Goal: Information Seeking & Learning: Learn about a topic

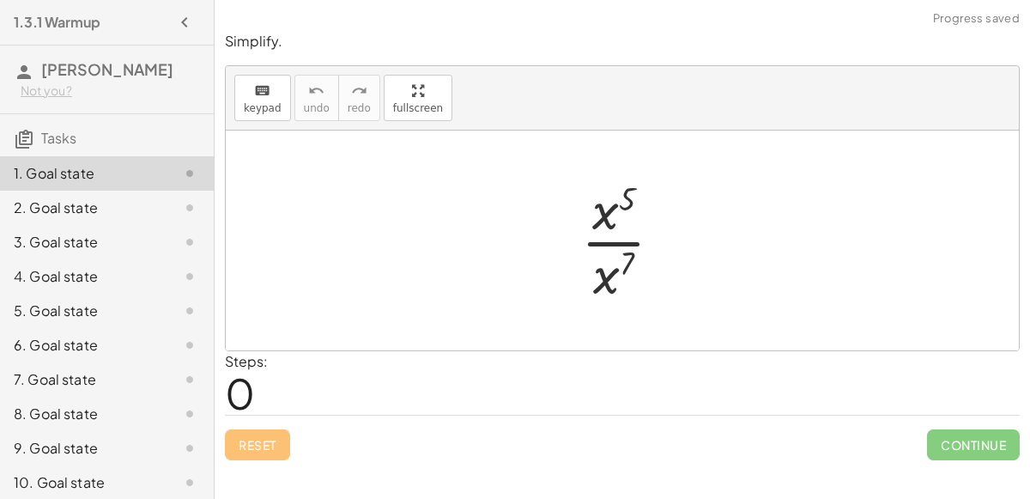
click at [631, 270] on div at bounding box center [628, 240] width 112 height 132
click at [619, 215] on div at bounding box center [628, 240] width 112 height 132
click at [617, 238] on div at bounding box center [628, 240] width 112 height 132
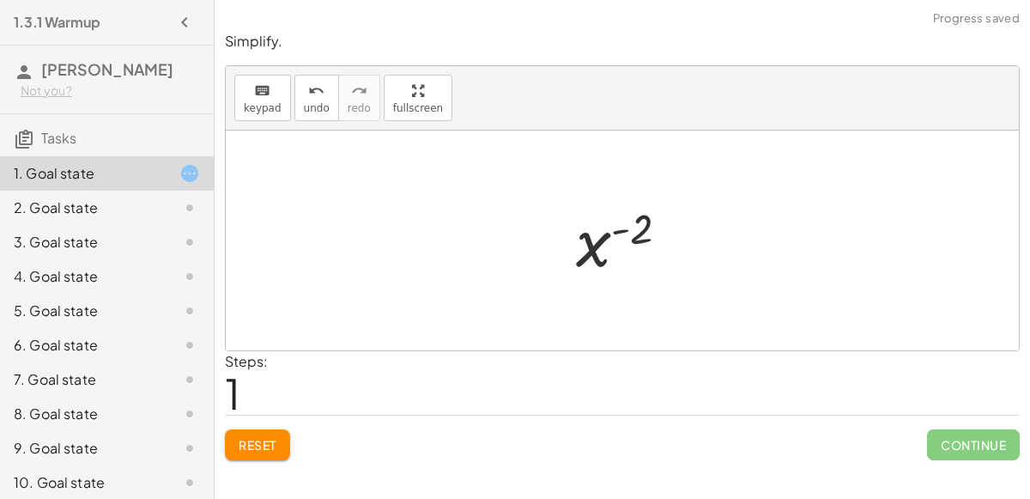
click at [593, 240] on div at bounding box center [629, 240] width 124 height 85
click at [627, 227] on div at bounding box center [629, 240] width 124 height 85
click at [613, 235] on div at bounding box center [629, 240] width 124 height 85
drag, startPoint x: 597, startPoint y: 249, endPoint x: 650, endPoint y: 205, distance: 68.9
click at [650, 205] on div at bounding box center [629, 240] width 124 height 85
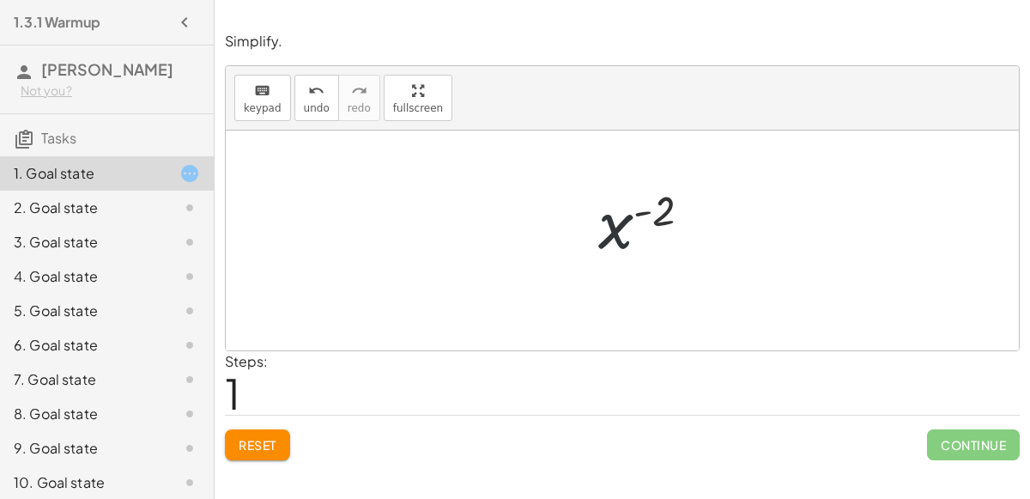
click at [652, 204] on div at bounding box center [629, 240] width 124 height 85
click at [627, 238] on div at bounding box center [629, 240] width 124 height 85
click at [573, 232] on div at bounding box center [629, 240] width 124 height 85
click at [616, 242] on div at bounding box center [629, 240] width 124 height 85
click at [621, 231] on div at bounding box center [629, 240] width 124 height 85
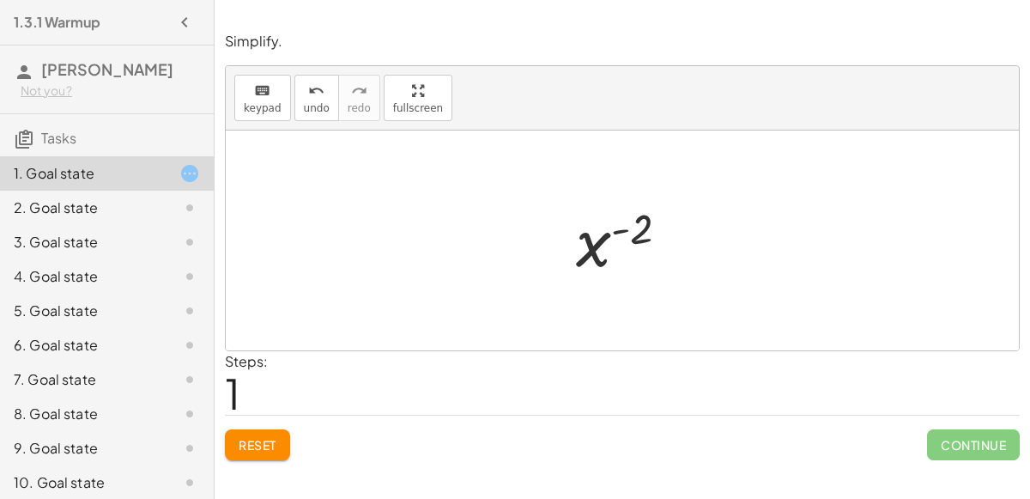
click at [621, 231] on div at bounding box center [629, 240] width 124 height 85
click at [603, 220] on div at bounding box center [629, 240] width 124 height 85
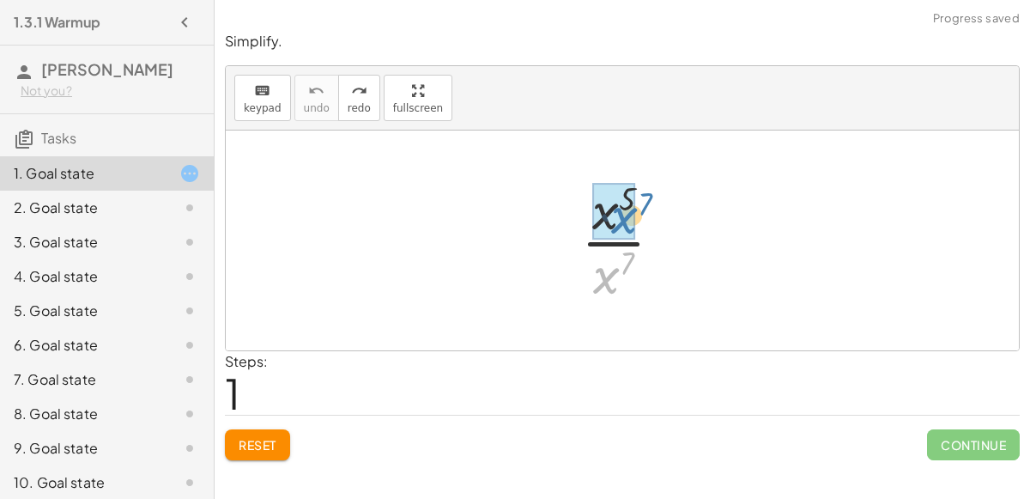
drag, startPoint x: 609, startPoint y: 286, endPoint x: 636, endPoint y: 224, distance: 67.6
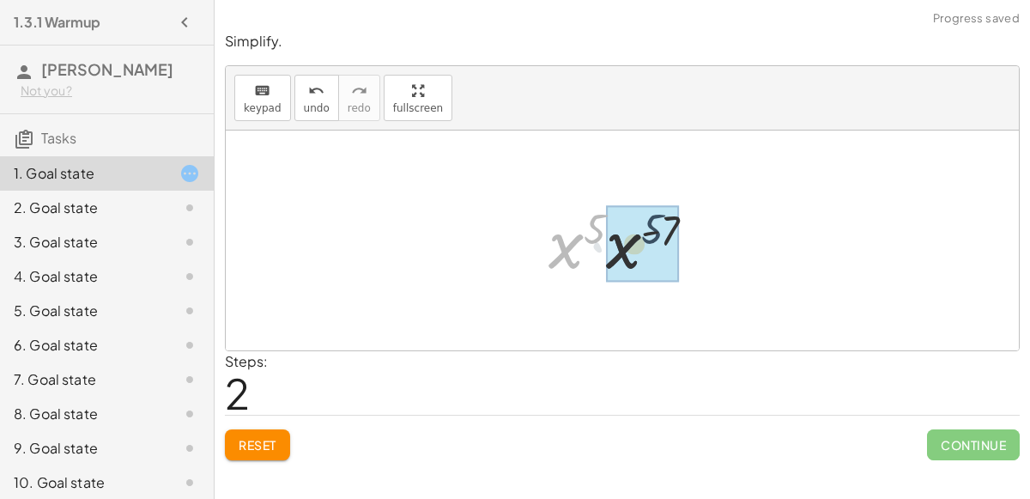
drag, startPoint x: 556, startPoint y: 250, endPoint x: 614, endPoint y: 249, distance: 57.5
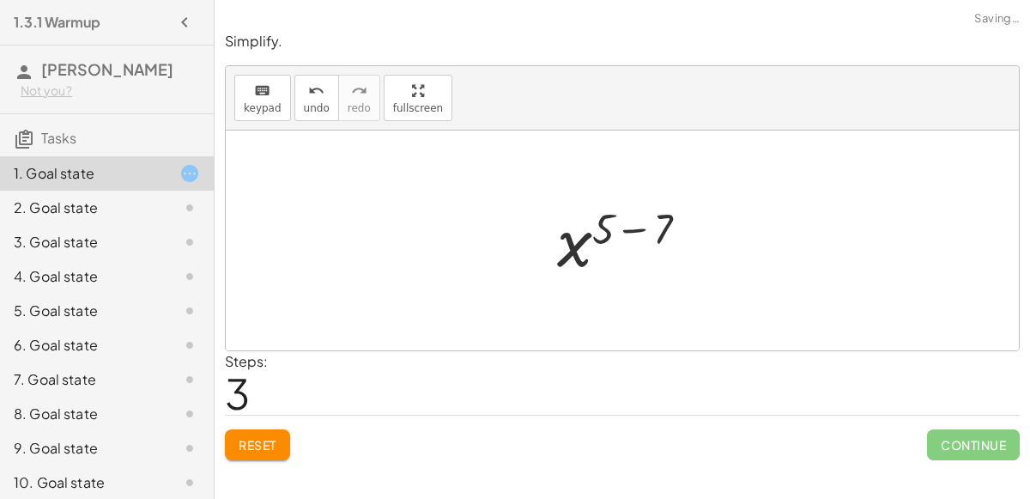
click at [566, 241] on div at bounding box center [629, 240] width 162 height 85
click at [627, 243] on div at bounding box center [629, 240] width 162 height 85
click at [633, 215] on div at bounding box center [629, 240] width 124 height 85
click at [568, 273] on div at bounding box center [629, 240] width 124 height 85
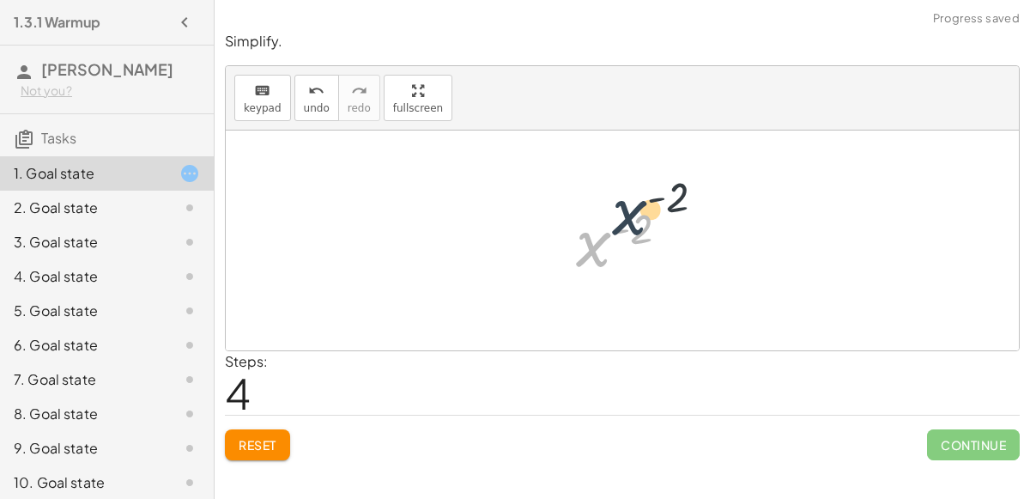
drag, startPoint x: 583, startPoint y: 262, endPoint x: 622, endPoint y: 227, distance: 52.9
click at [622, 227] on div at bounding box center [629, 240] width 124 height 85
drag, startPoint x: 635, startPoint y: 221, endPoint x: 585, endPoint y: 235, distance: 51.6
click at [585, 235] on div at bounding box center [629, 240] width 124 height 85
click at [588, 240] on div at bounding box center [629, 240] width 124 height 85
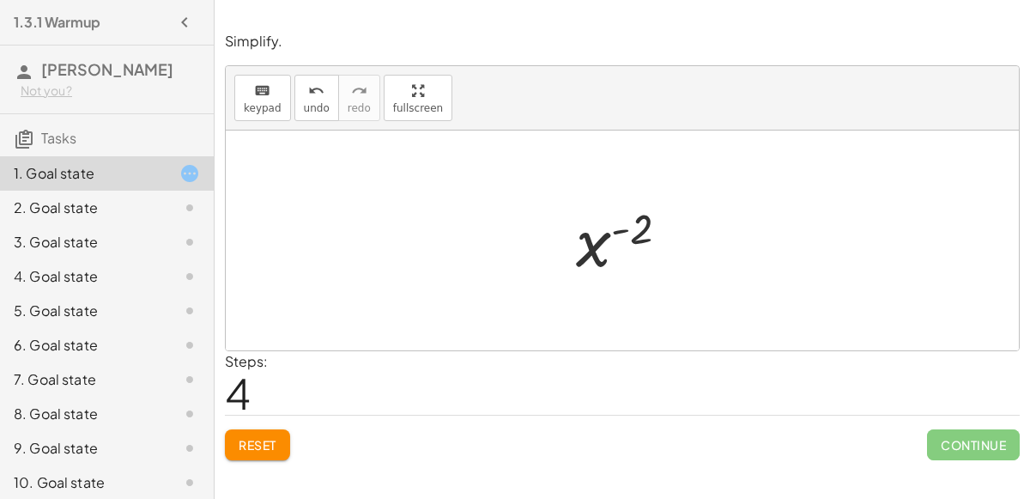
click at [588, 240] on div at bounding box center [629, 240] width 124 height 85
click at [639, 218] on div at bounding box center [629, 240] width 124 height 85
click at [311, 90] on icon "undo" at bounding box center [316, 91] width 16 height 21
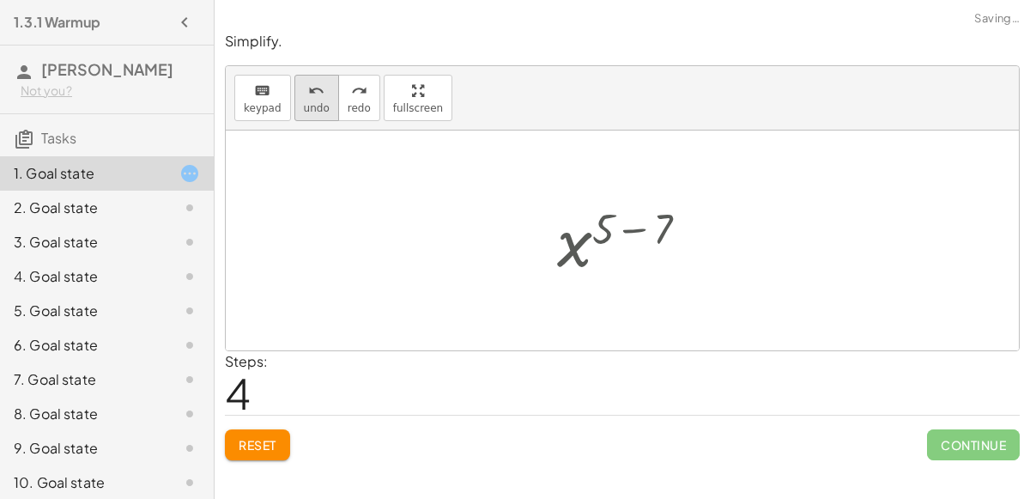
click at [311, 90] on icon "undo" at bounding box center [316, 91] width 16 height 21
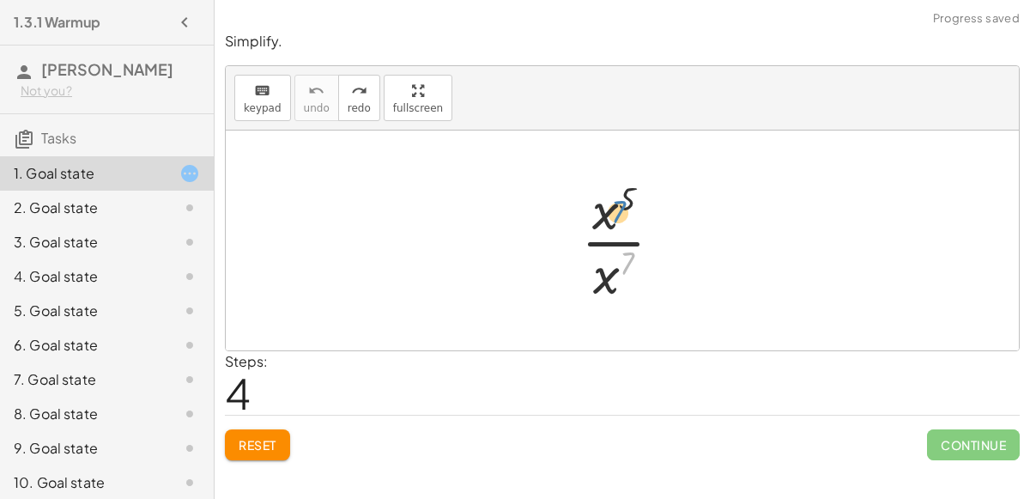
drag, startPoint x: 624, startPoint y: 261, endPoint x: 617, endPoint y: 206, distance: 55.4
click at [617, 206] on div at bounding box center [628, 240] width 112 height 132
click at [598, 241] on div at bounding box center [628, 240] width 112 height 132
click at [257, 98] on icon "keyboard" at bounding box center [262, 91] width 16 height 21
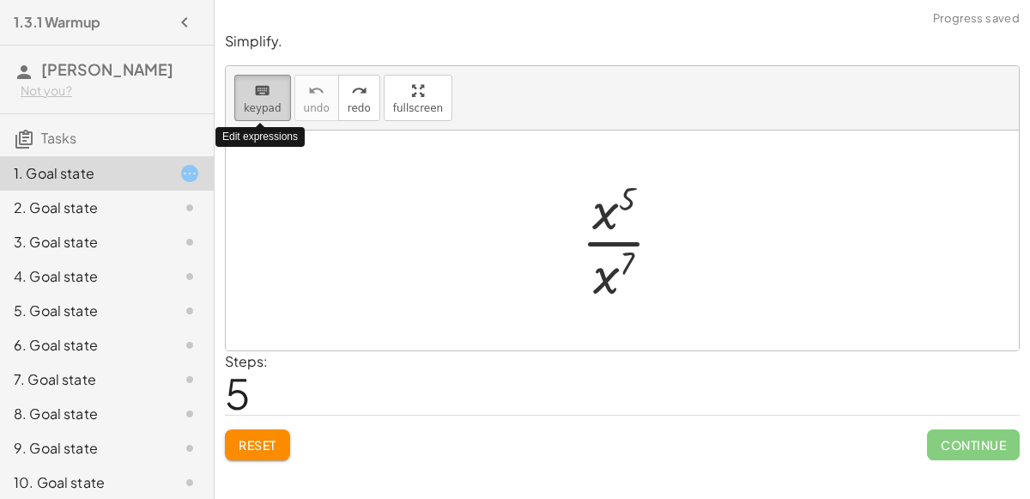
click at [257, 98] on icon "keyboard" at bounding box center [262, 91] width 16 height 21
click at [547, 222] on div at bounding box center [622, 240] width 793 height 220
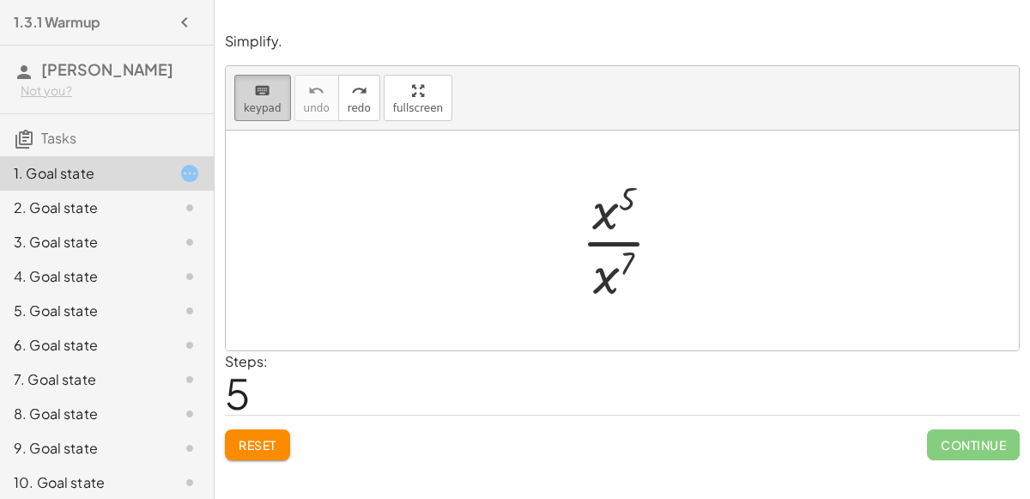
click at [251, 117] on button "keyboard keypad" at bounding box center [262, 98] width 57 height 46
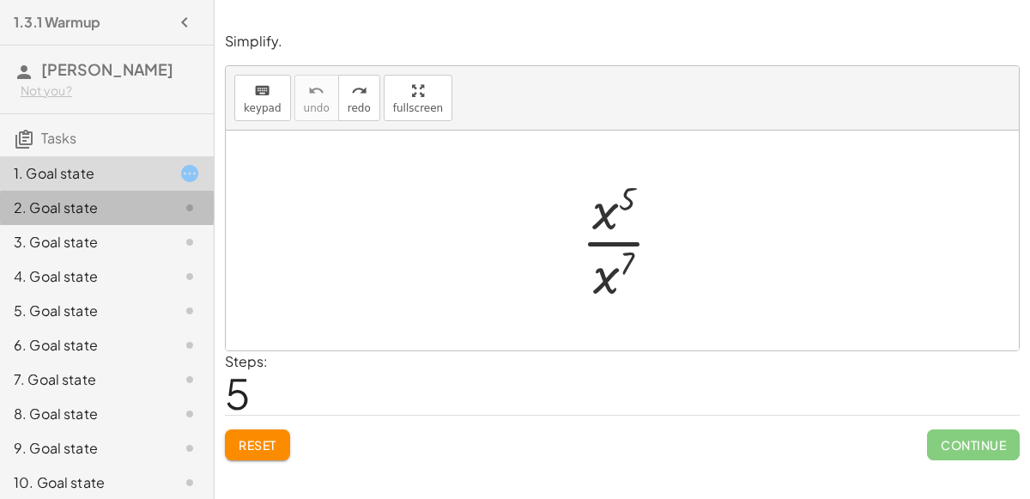
click at [156, 194] on div "2. Goal state" at bounding box center [107, 208] width 214 height 34
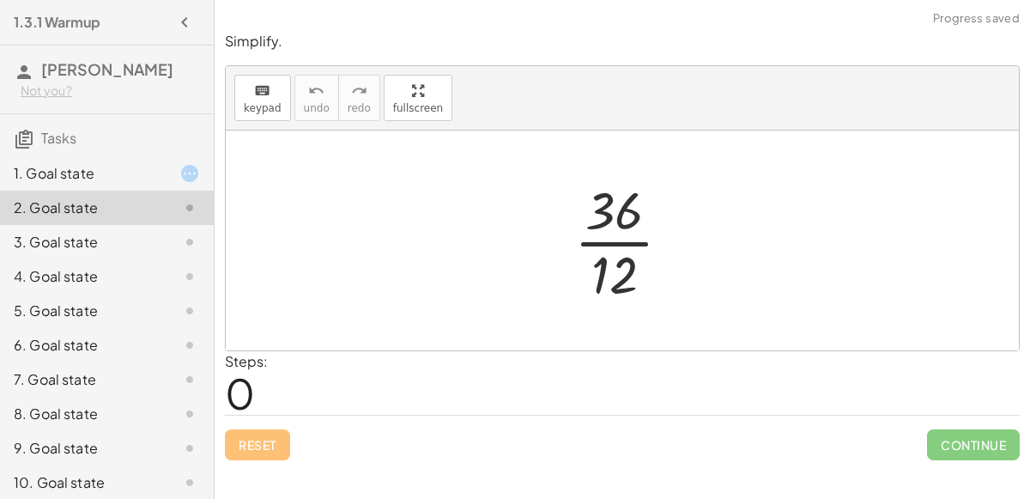
click at [600, 232] on div at bounding box center [630, 240] width 128 height 132
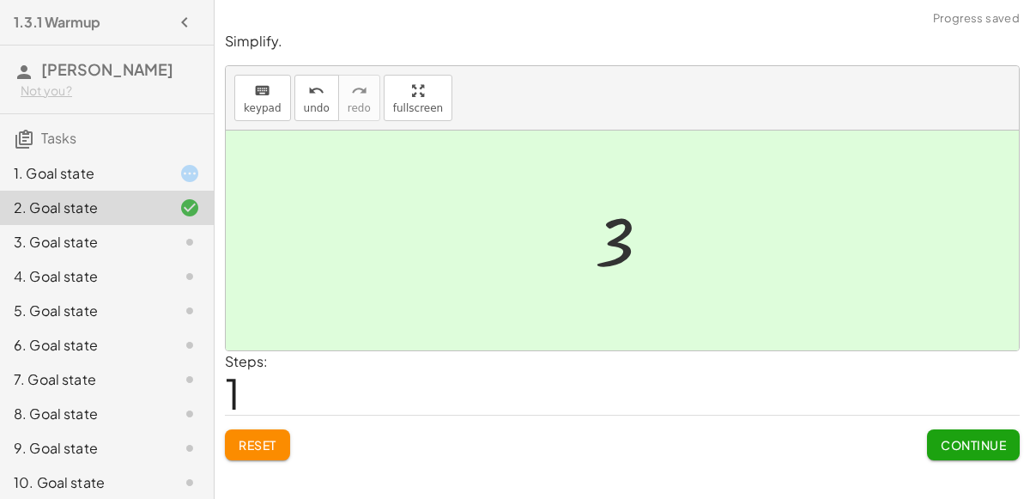
click at [984, 446] on span "Continue" at bounding box center [973, 444] width 65 height 15
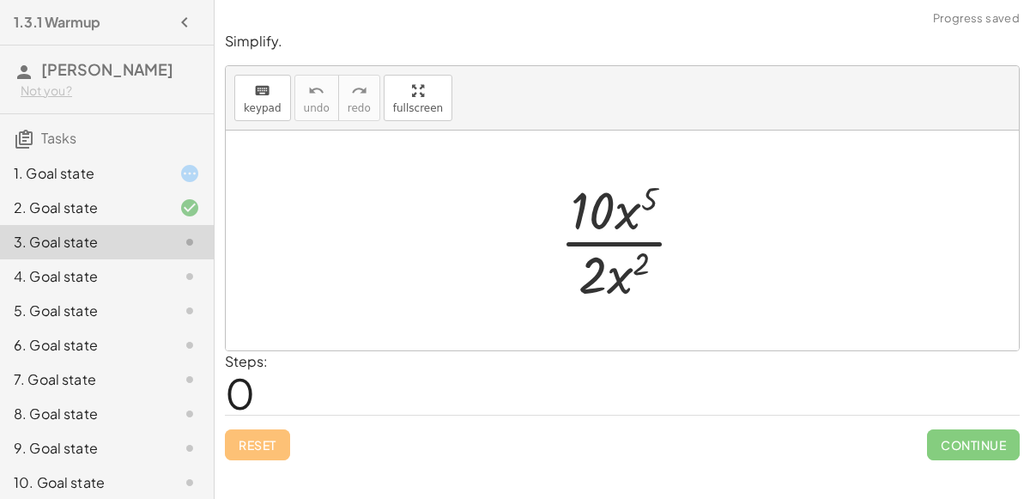
click at [623, 245] on div at bounding box center [629, 240] width 156 height 132
drag, startPoint x: 602, startPoint y: 215, endPoint x: 598, endPoint y: 238, distance: 22.6
click at [598, 238] on div at bounding box center [629, 240] width 156 height 132
drag, startPoint x: 593, startPoint y: 193, endPoint x: 596, endPoint y: 277, distance: 84.2
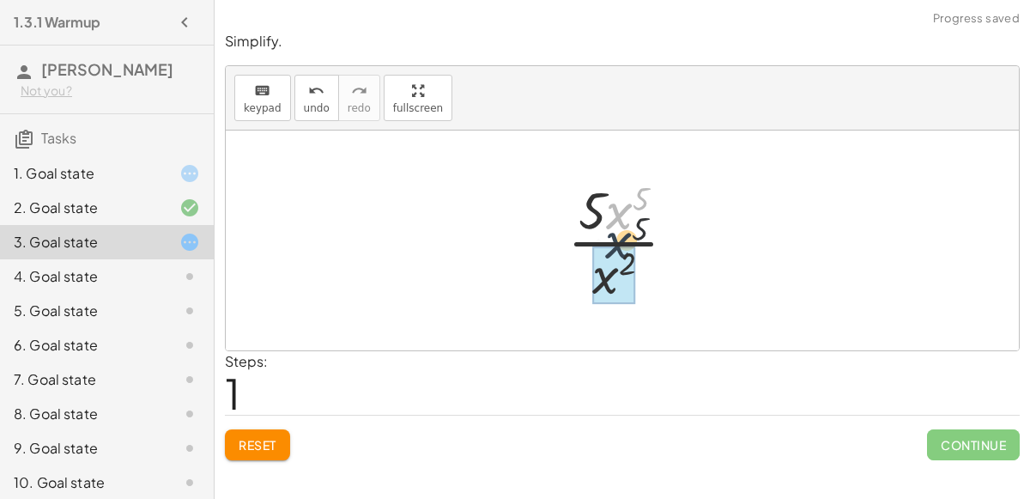
drag, startPoint x: 630, startPoint y: 191, endPoint x: 625, endPoint y: 233, distance: 42.4
click at [625, 233] on div at bounding box center [629, 240] width 140 height 132
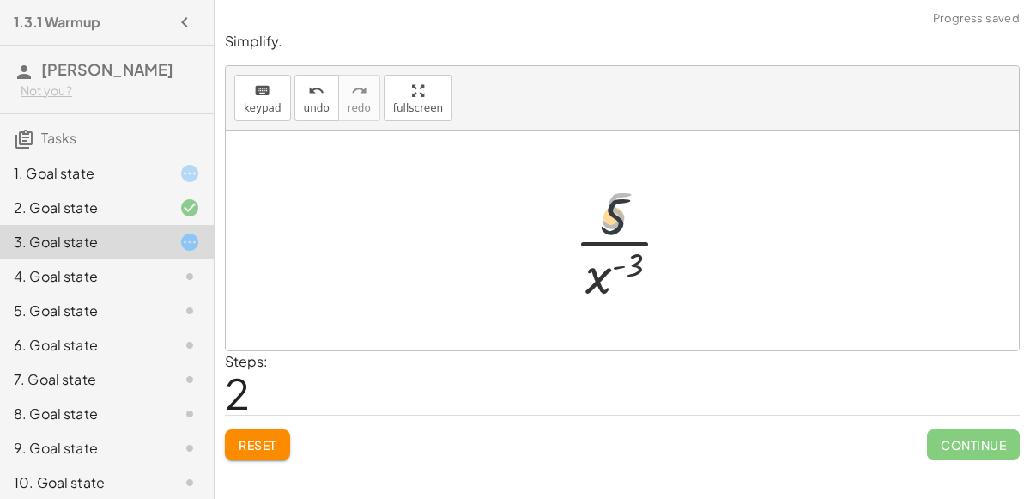
drag, startPoint x: 608, startPoint y: 197, endPoint x: 593, endPoint y: 276, distance: 79.5
click at [593, 276] on div at bounding box center [630, 240] width 128 height 132
click at [616, 266] on div at bounding box center [630, 240] width 128 height 132
drag, startPoint x: 627, startPoint y: 263, endPoint x: 610, endPoint y: 272, distance: 19.2
click at [610, 272] on div at bounding box center [630, 240] width 128 height 132
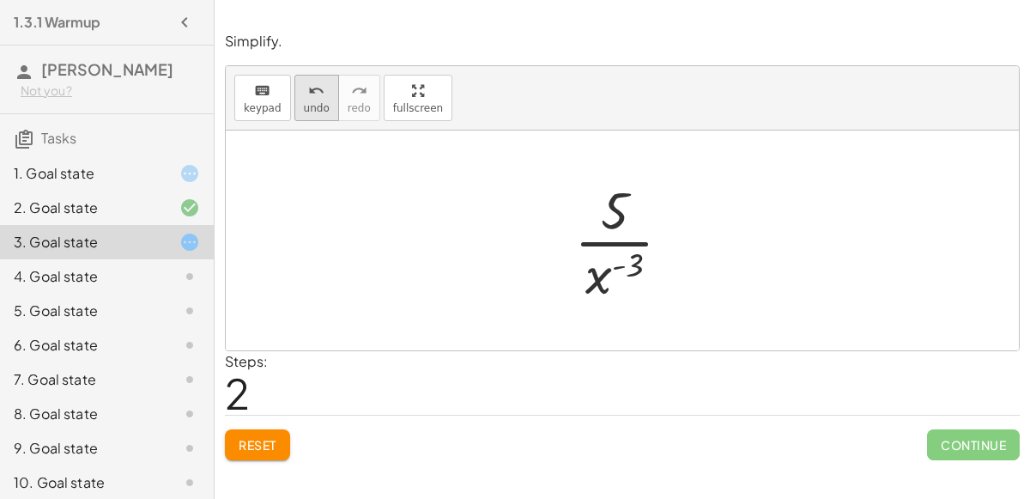
click at [304, 95] on div "undo" at bounding box center [317, 90] width 26 height 21
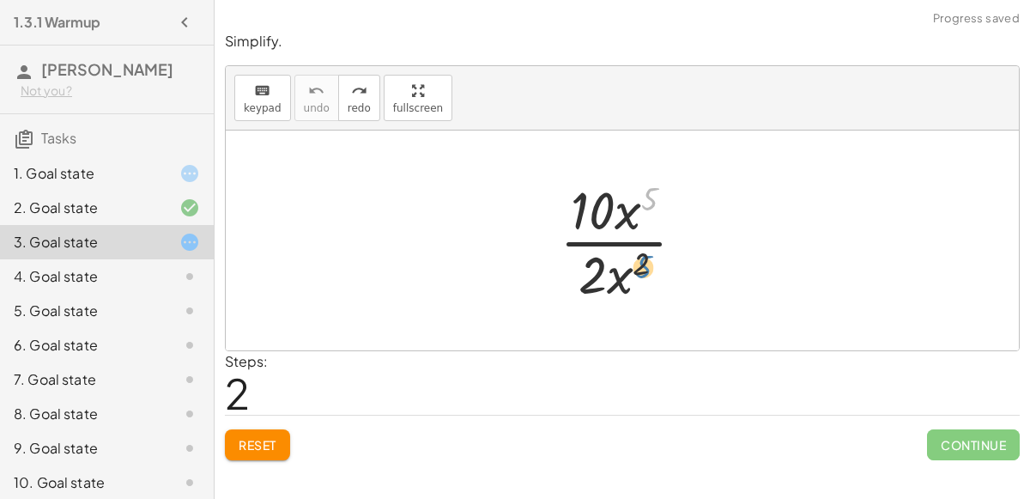
drag, startPoint x: 647, startPoint y: 211, endPoint x: 639, endPoint y: 200, distance: 14.1
click at [639, 200] on div at bounding box center [629, 240] width 156 height 132
drag, startPoint x: 625, startPoint y: 210, endPoint x: 621, endPoint y: 264, distance: 54.2
click at [626, 281] on div at bounding box center [629, 240] width 156 height 132
click at [597, 204] on div at bounding box center [629, 240] width 156 height 132
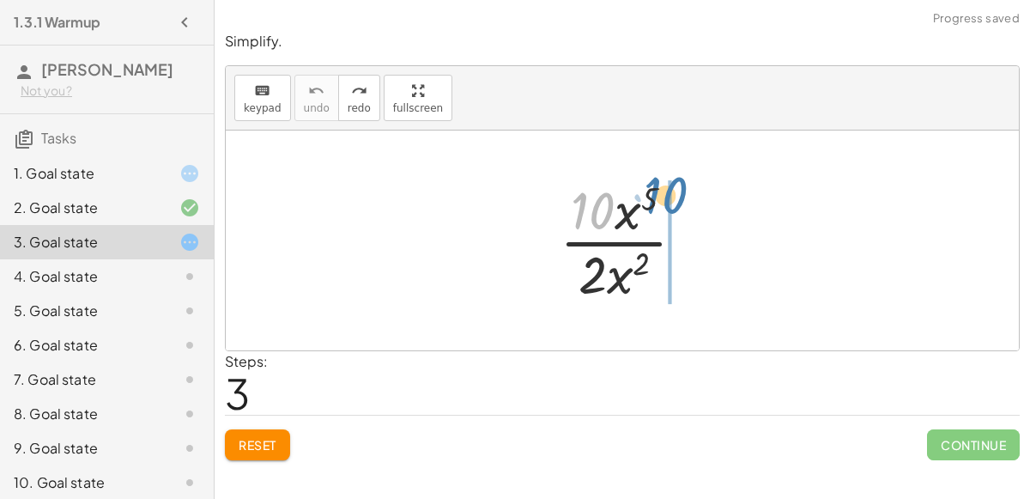
drag, startPoint x: 597, startPoint y: 204, endPoint x: 664, endPoint y: 191, distance: 68.3
click at [664, 191] on div at bounding box center [629, 240] width 156 height 132
drag, startPoint x: 589, startPoint y: 209, endPoint x: 633, endPoint y: 203, distance: 44.9
click at [633, 203] on div at bounding box center [629, 240] width 156 height 132
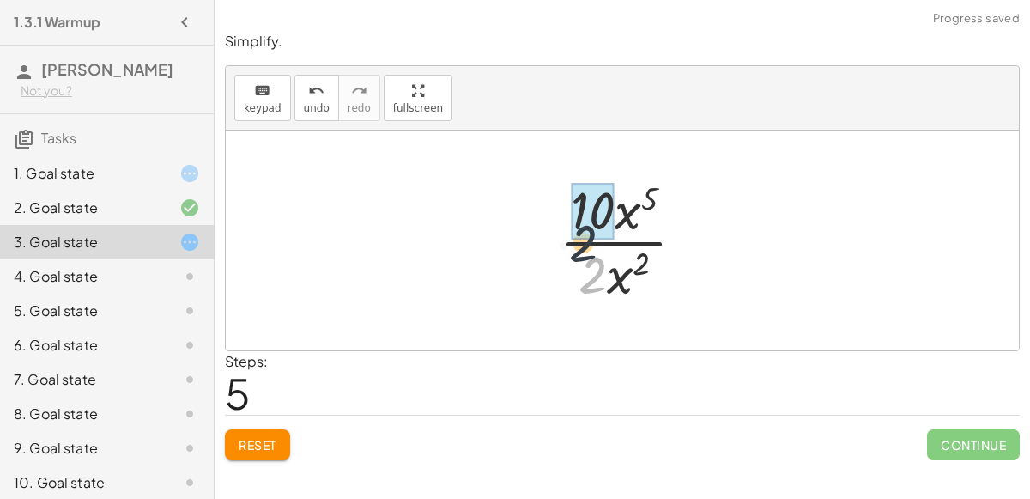
drag, startPoint x: 592, startPoint y: 274, endPoint x: 575, endPoint y: 201, distance: 74.9
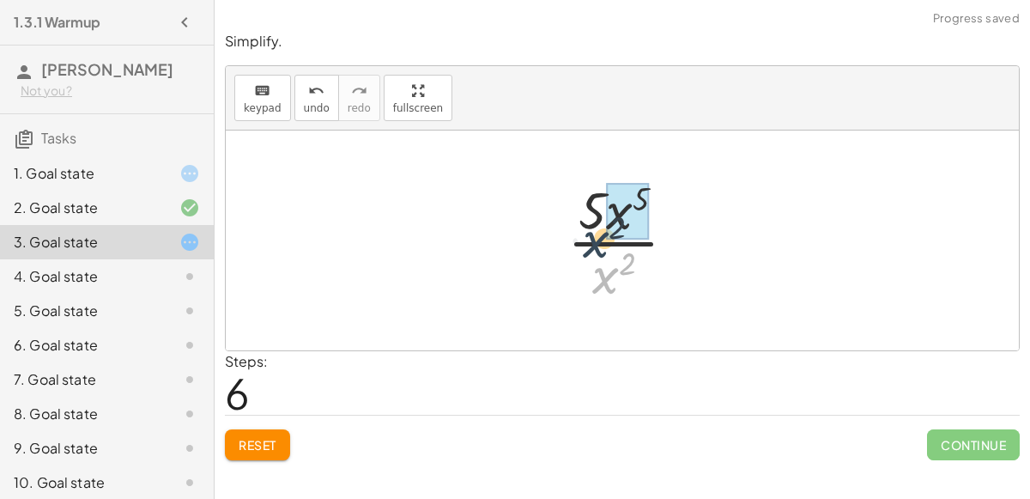
drag, startPoint x: 599, startPoint y: 282, endPoint x: 597, endPoint y: 239, distance: 42.1
click at [597, 239] on div at bounding box center [629, 240] width 140 height 132
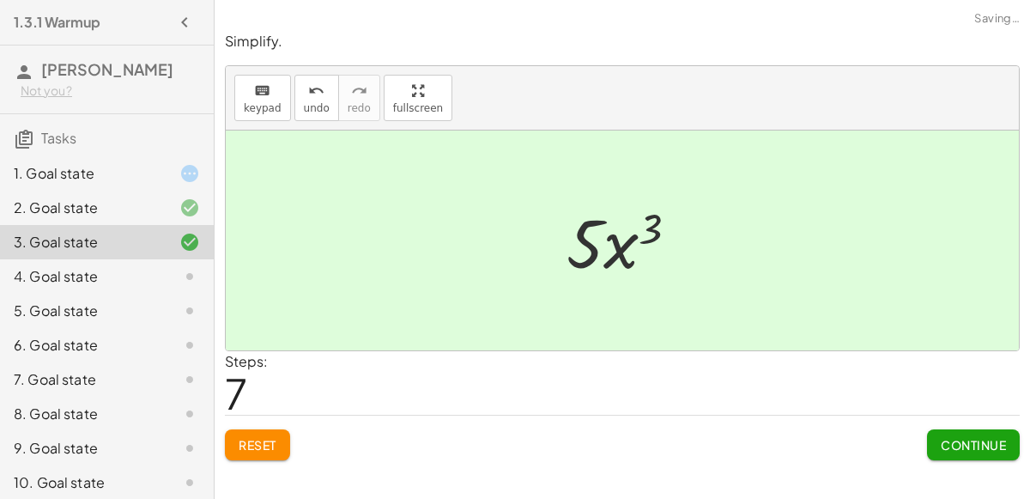
click at [985, 445] on span "Continue" at bounding box center [973, 444] width 65 height 15
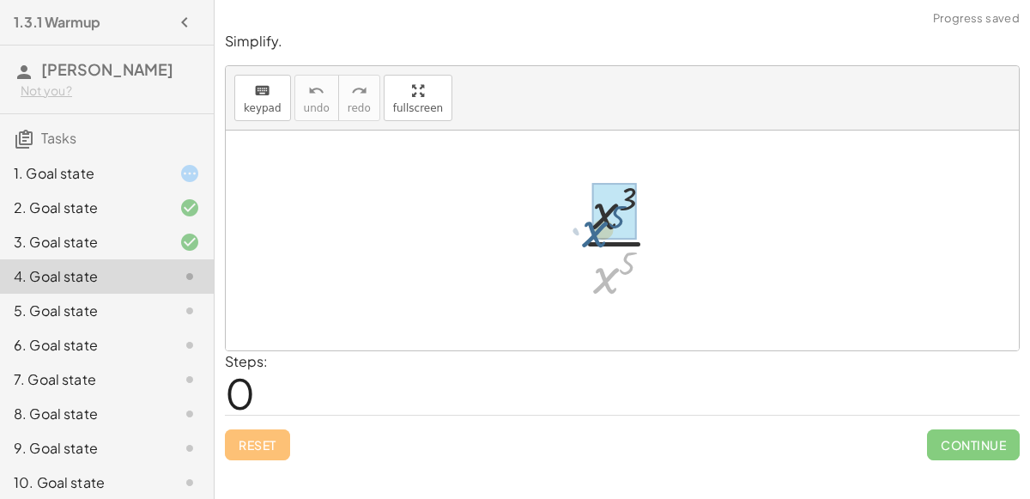
drag, startPoint x: 607, startPoint y: 284, endPoint x: 598, endPoint y: 236, distance: 48.8
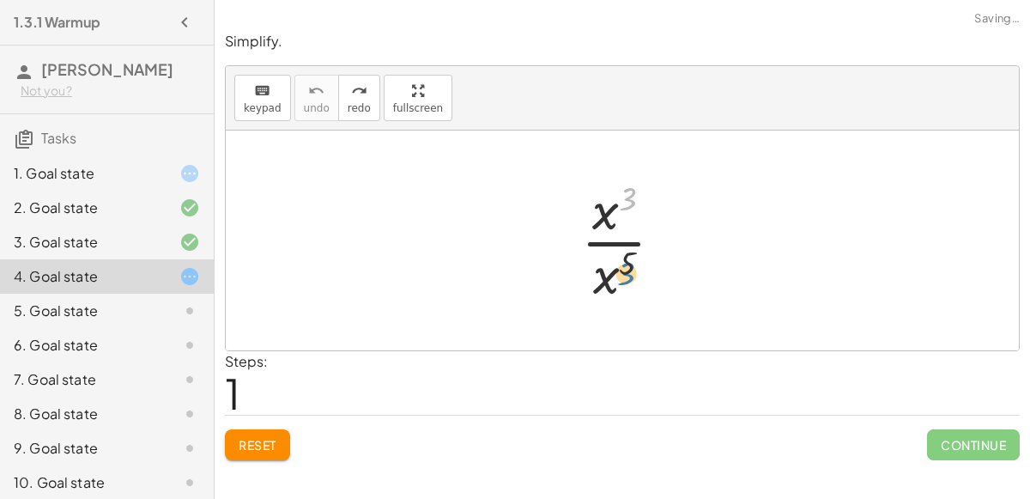
drag, startPoint x: 622, startPoint y: 194, endPoint x: 616, endPoint y: 276, distance: 82.6
click at [616, 276] on div at bounding box center [628, 240] width 113 height 132
drag, startPoint x: 598, startPoint y: 228, endPoint x: 596, endPoint y: 283, distance: 55.0
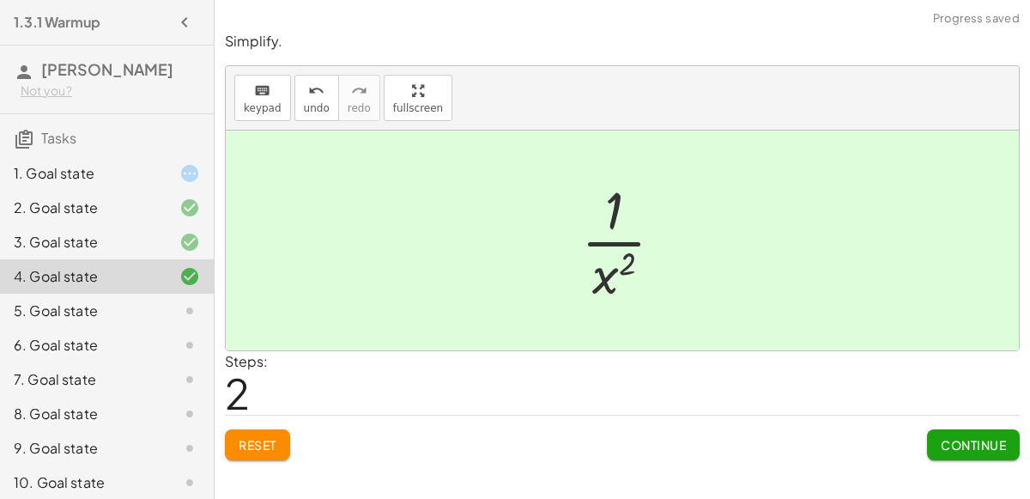
click at [984, 438] on span "Continue" at bounding box center [973, 444] width 65 height 15
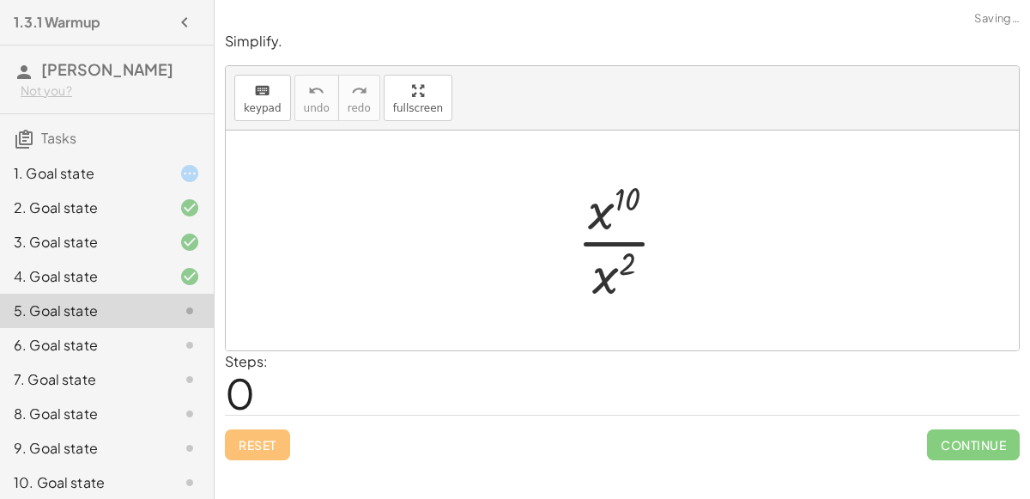
click at [152, 187] on div "1. Goal state" at bounding box center [107, 173] width 214 height 34
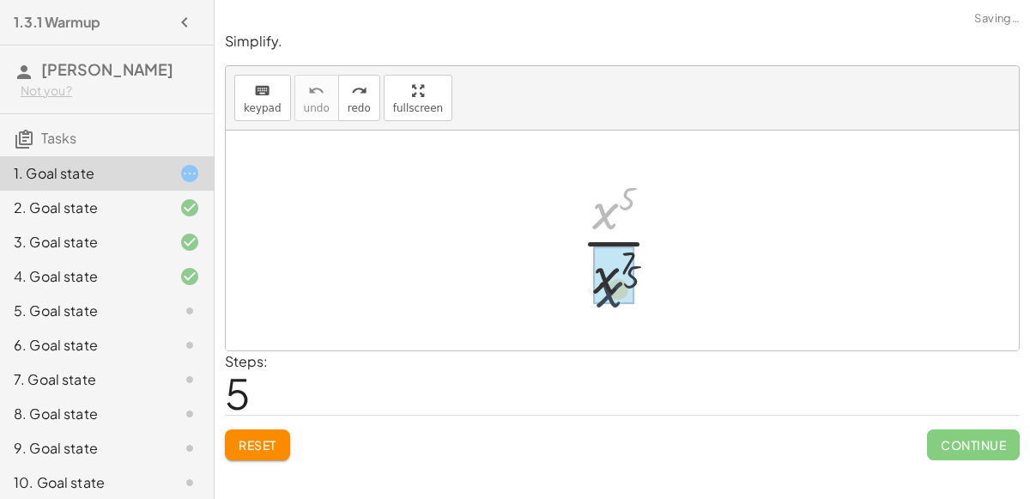
drag, startPoint x: 605, startPoint y: 205, endPoint x: 608, endPoint y: 285, distance: 79.9
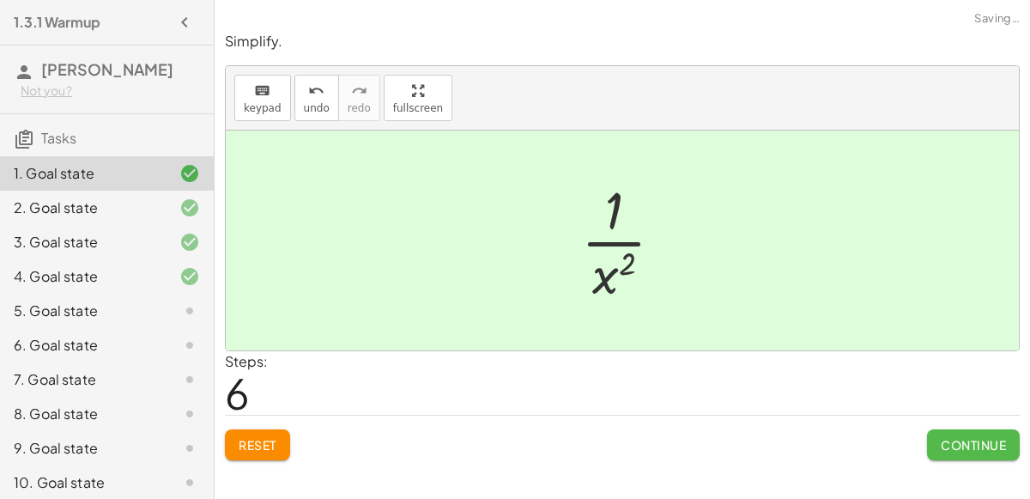
click at [965, 430] on button "Continue" at bounding box center [973, 444] width 93 height 31
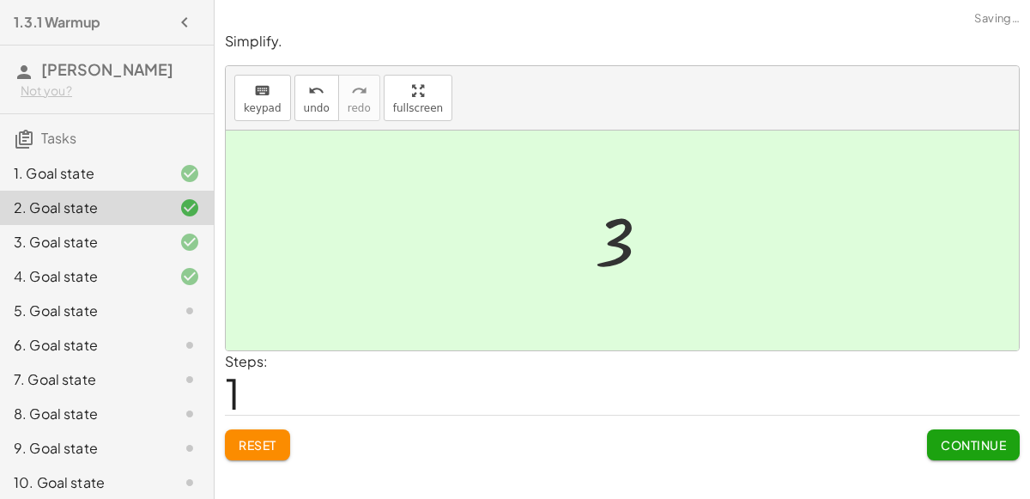
click at [76, 300] on div "5. Goal state" at bounding box center [83, 310] width 138 height 21
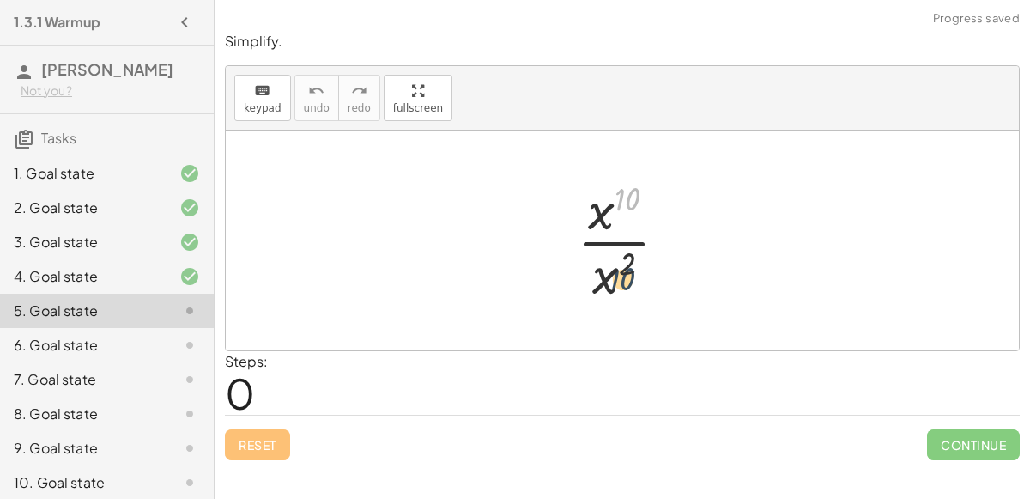
drag, startPoint x: 626, startPoint y: 191, endPoint x: 621, endPoint y: 271, distance: 80.8
click at [621, 271] on div at bounding box center [629, 240] width 122 height 132
drag, startPoint x: 623, startPoint y: 265, endPoint x: 590, endPoint y: 215, distance: 59.5
click at [590, 215] on div at bounding box center [629, 240] width 122 height 132
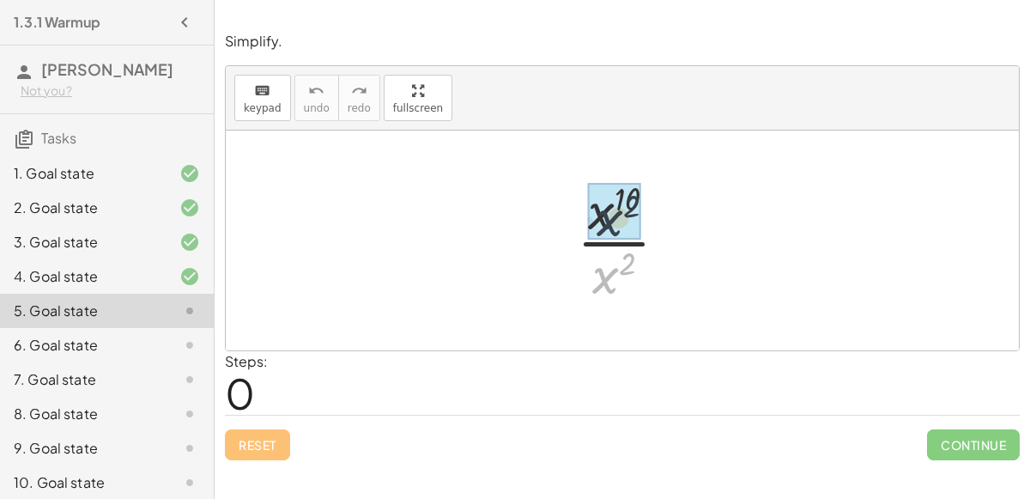
drag, startPoint x: 601, startPoint y: 280, endPoint x: 604, endPoint y: 221, distance: 58.5
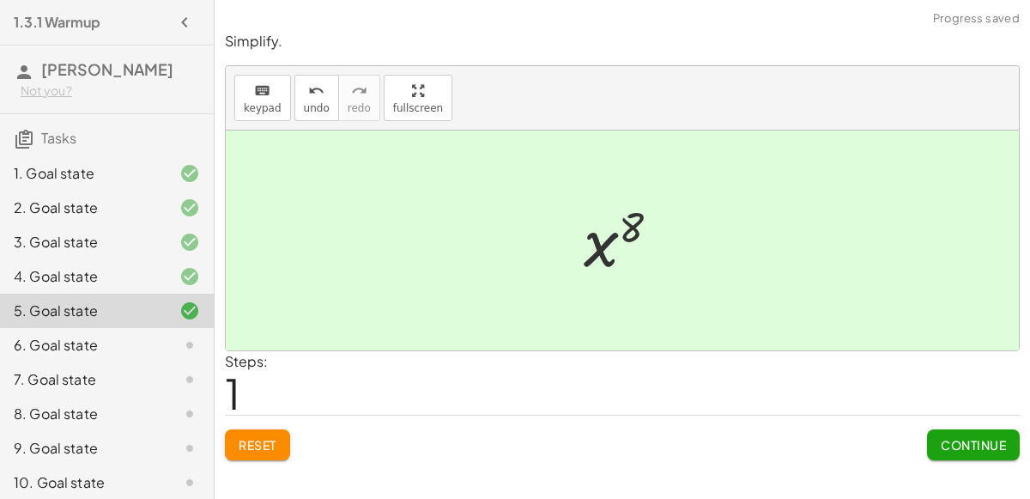
click at [947, 439] on span "Continue" at bounding box center [973, 444] width 65 height 15
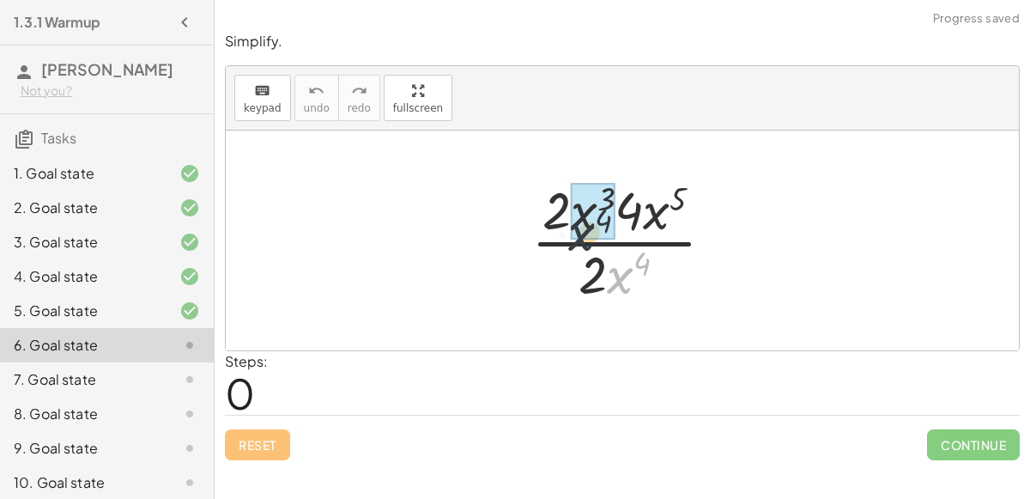
drag, startPoint x: 617, startPoint y: 275, endPoint x: 559, endPoint y: 211, distance: 86.3
click at [559, 211] on div at bounding box center [630, 240] width 214 height 132
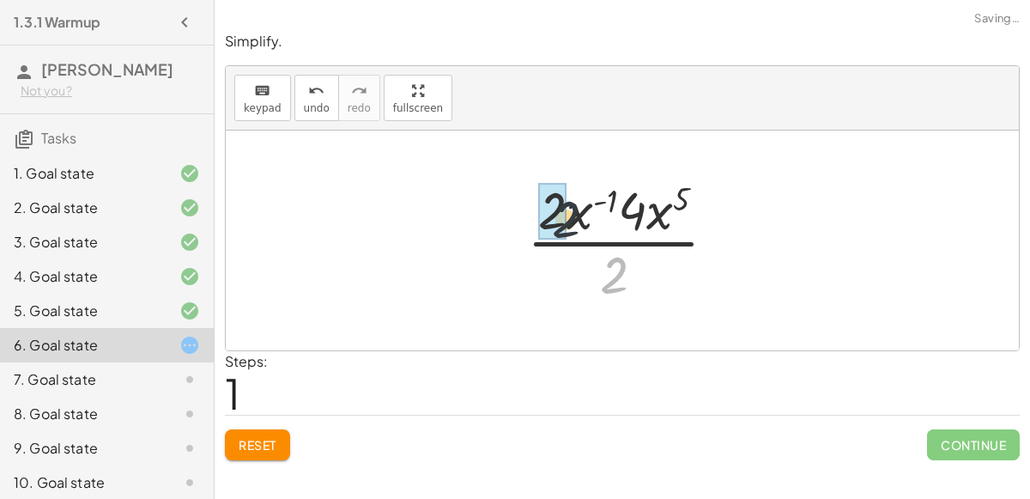
drag, startPoint x: 619, startPoint y: 284, endPoint x: 563, endPoint y: 218, distance: 86.5
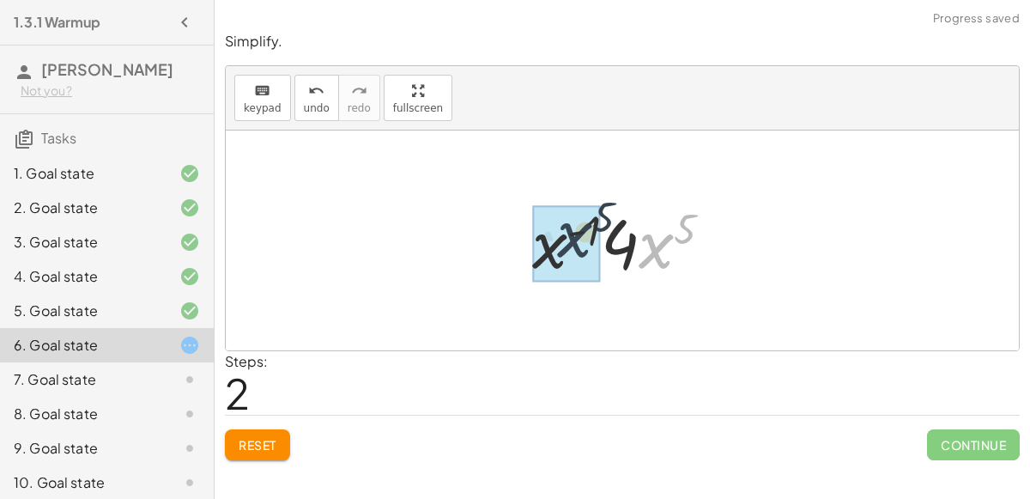
drag, startPoint x: 641, startPoint y: 239, endPoint x: 545, endPoint y: 228, distance: 96.7
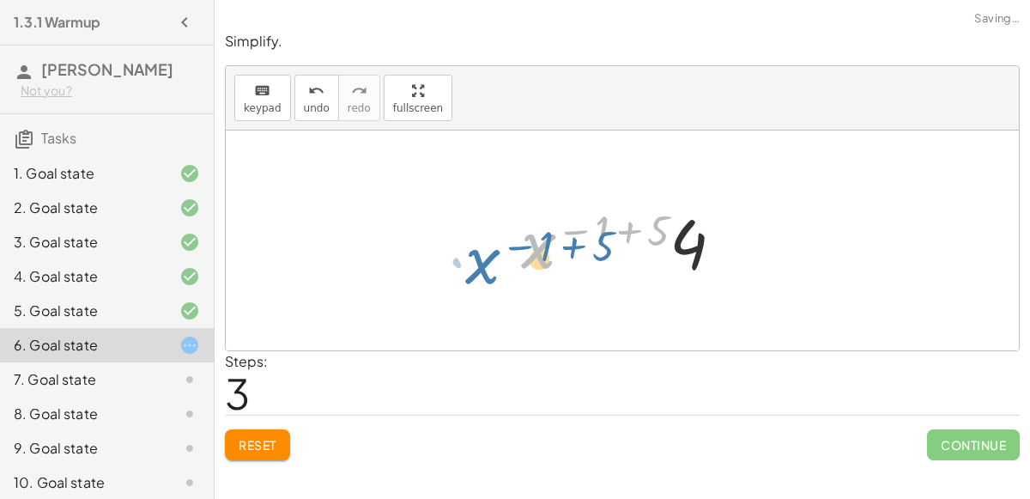
drag, startPoint x: 533, startPoint y: 239, endPoint x: 415, endPoint y: 257, distance: 119.9
click at [415, 257] on div "· 2 · x 3 · 4 · x 5 · 2 · x 4 · 2 · x ( + 3 − 4 ) · 4 · x 5 · 2 · 2 · x ( - 1 )…" at bounding box center [622, 240] width 793 height 220
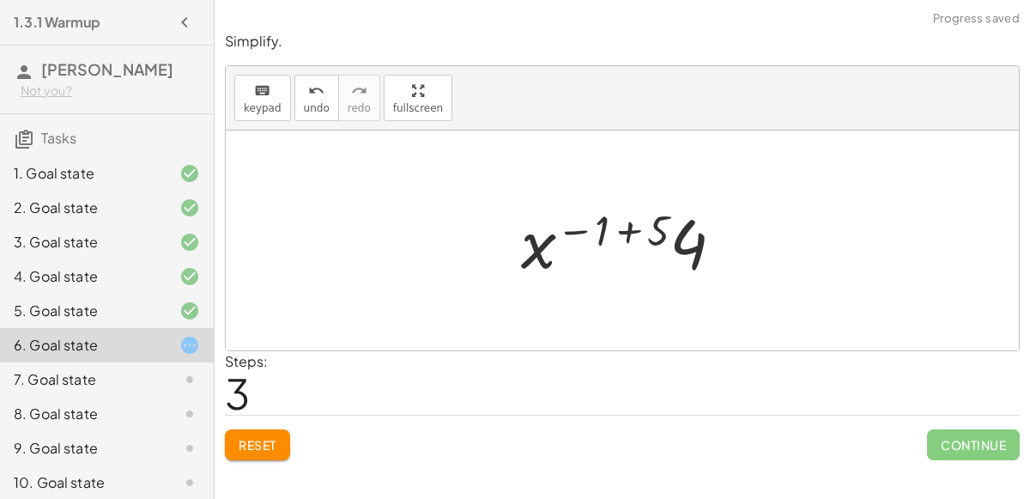
click at [627, 219] on div at bounding box center [628, 241] width 233 height 88
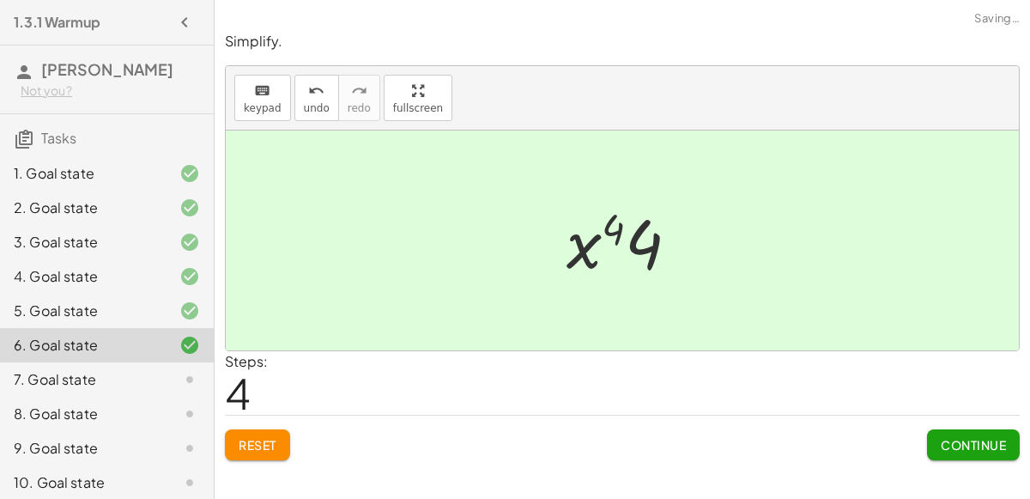
click at [943, 433] on button "Continue" at bounding box center [973, 444] width 93 height 31
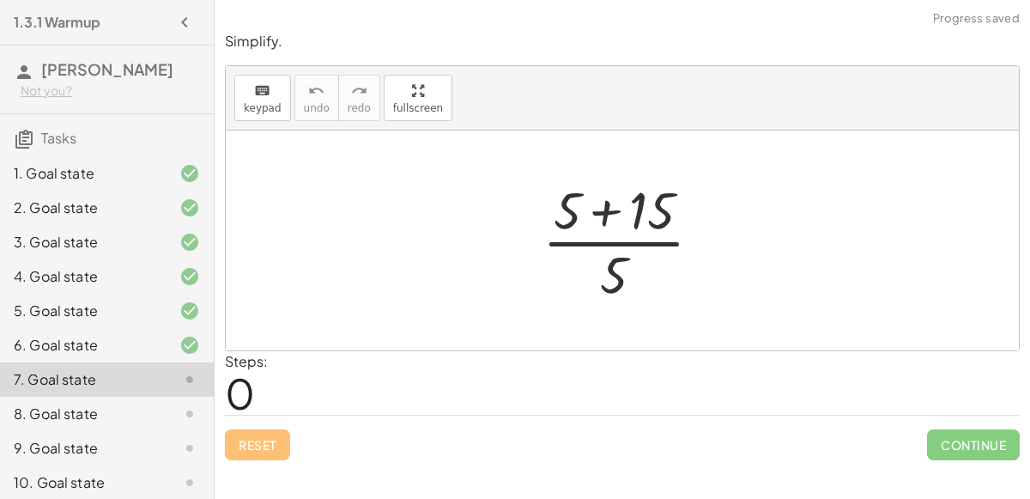
click at [609, 224] on div at bounding box center [629, 240] width 191 height 132
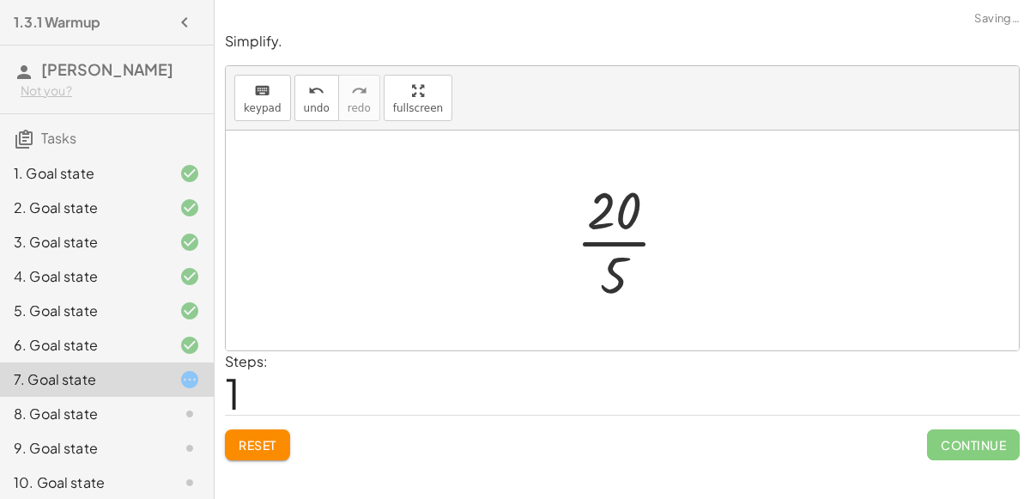
click at [616, 240] on div at bounding box center [629, 240] width 124 height 132
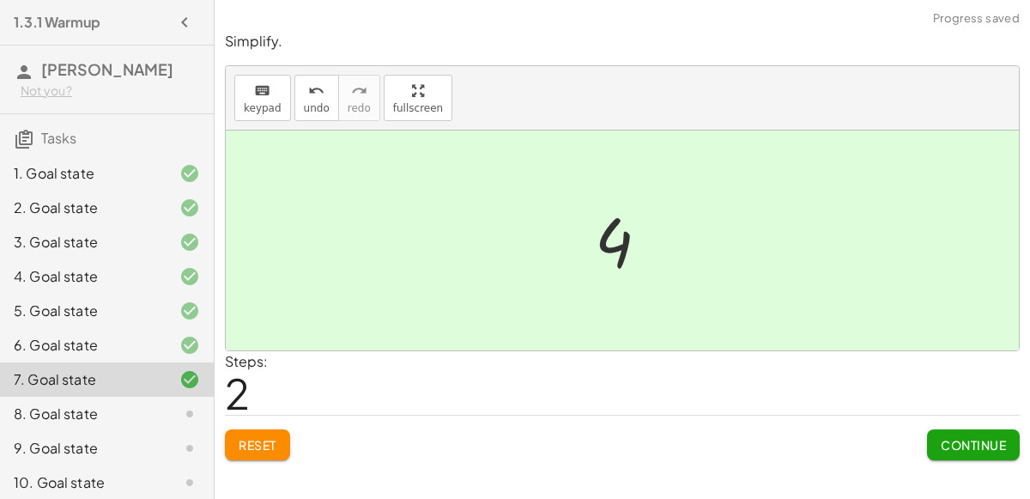
click at [982, 451] on button "Continue" at bounding box center [973, 444] width 93 height 31
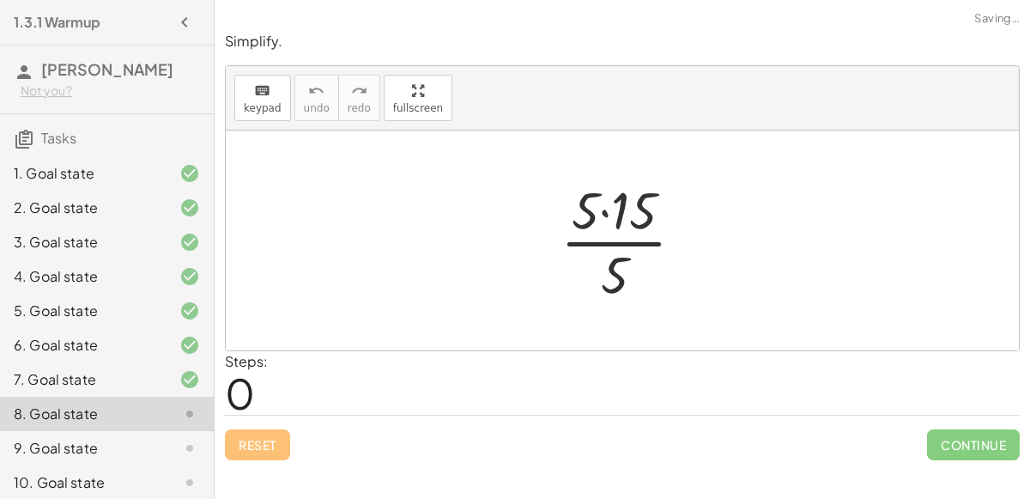
click at [603, 206] on div at bounding box center [629, 240] width 154 height 132
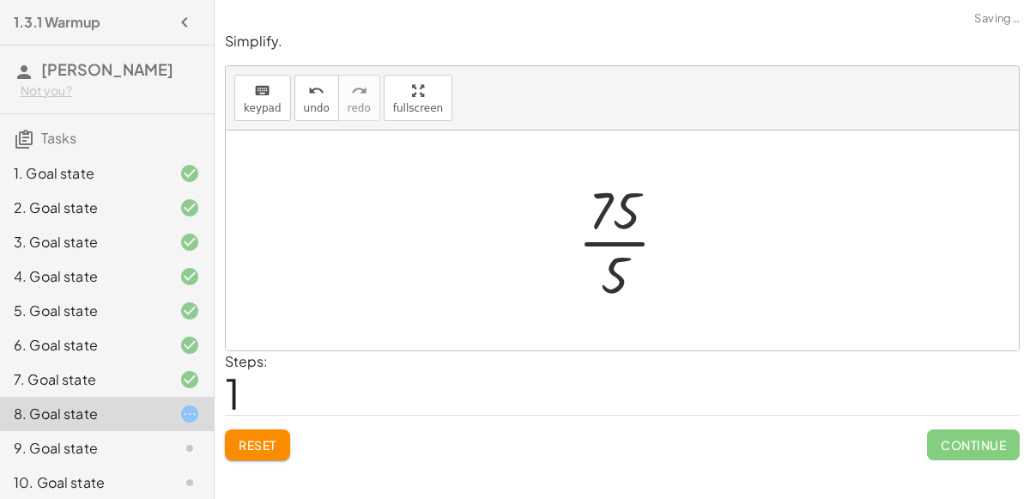
click at [612, 245] on div at bounding box center [629, 240] width 121 height 132
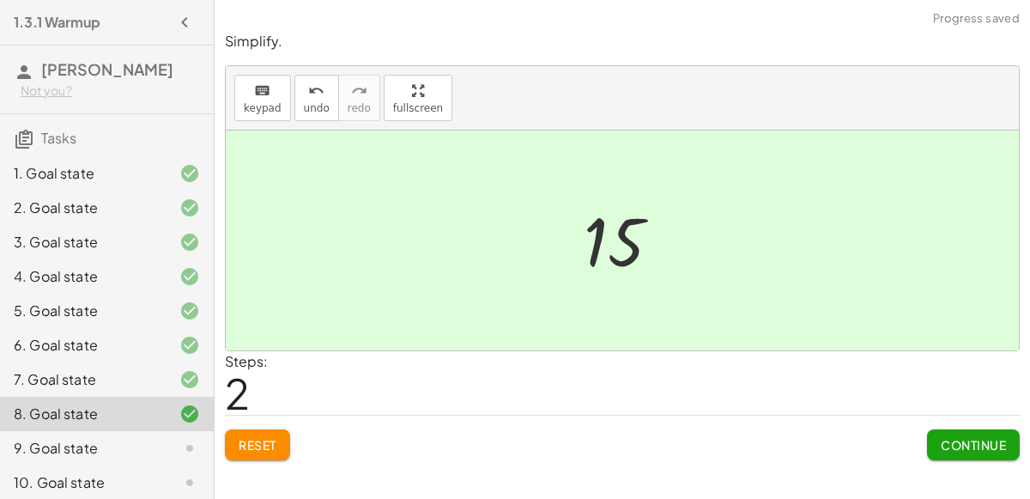
click at [984, 445] on span "Continue" at bounding box center [973, 444] width 65 height 15
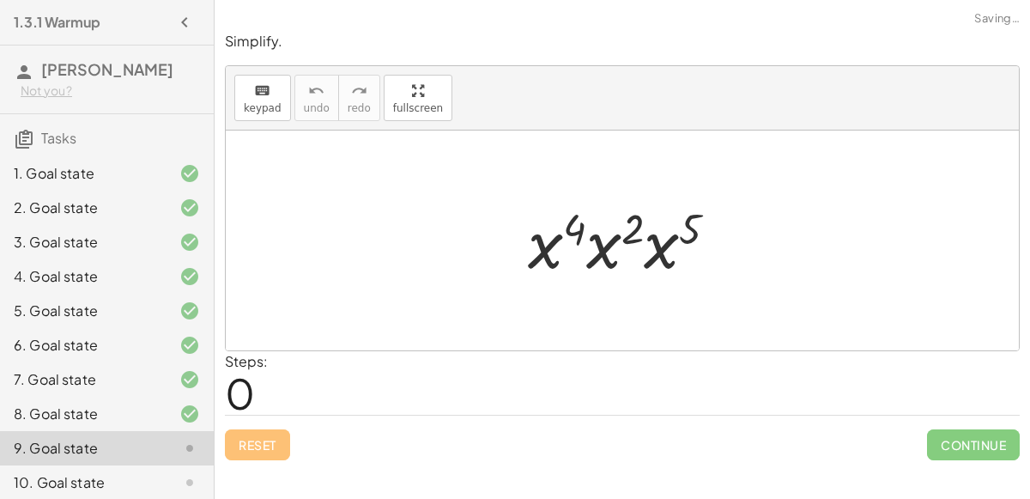
click at [578, 245] on div at bounding box center [629, 241] width 221 height 88
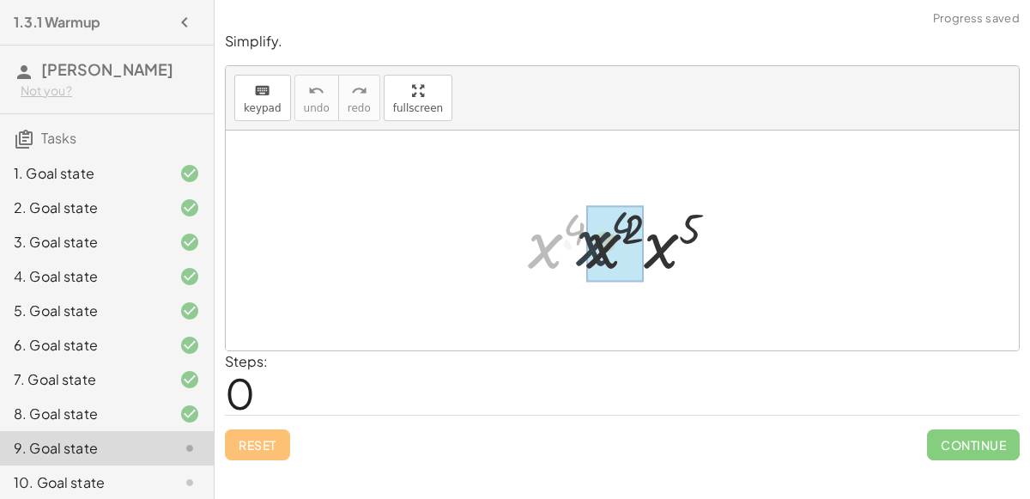
drag, startPoint x: 548, startPoint y: 244, endPoint x: 583, endPoint y: 243, distance: 34.3
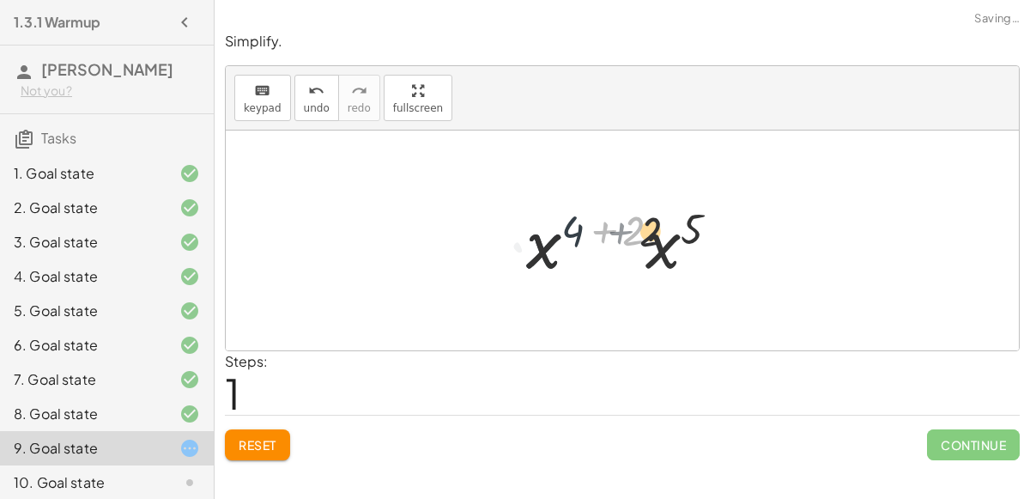
drag, startPoint x: 583, startPoint y: 243, endPoint x: 621, endPoint y: 242, distance: 37.8
click at [621, 242] on div at bounding box center [630, 241] width 224 height 88
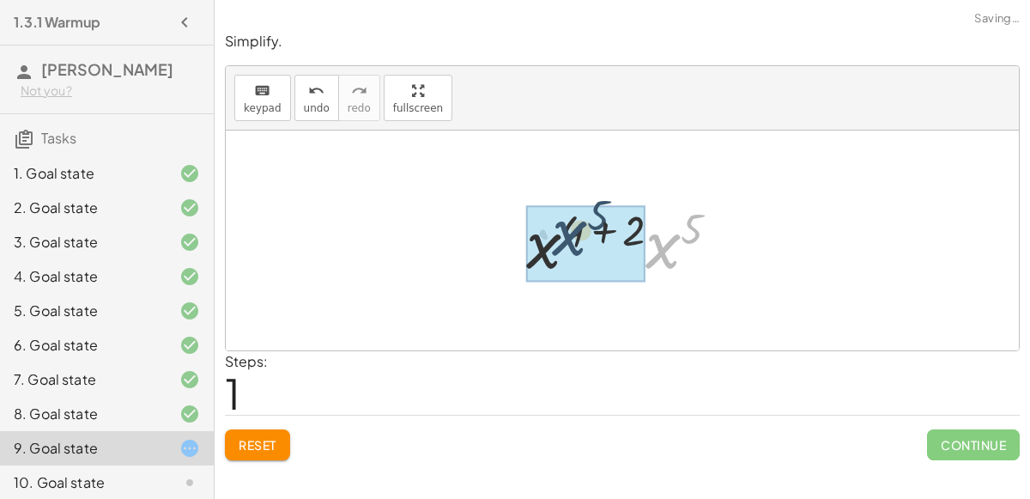
drag, startPoint x: 659, startPoint y: 253, endPoint x: 552, endPoint y: 241, distance: 108.0
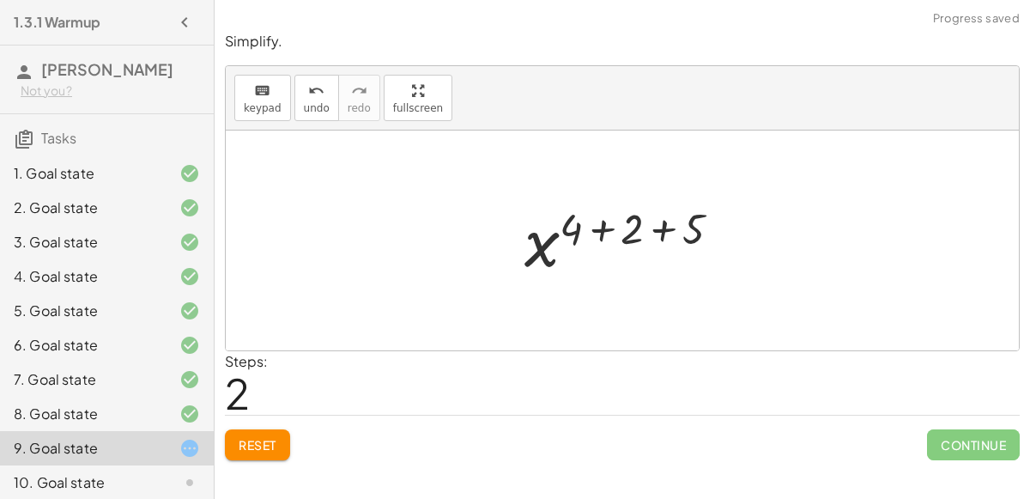
click at [656, 229] on div at bounding box center [629, 240] width 227 height 85
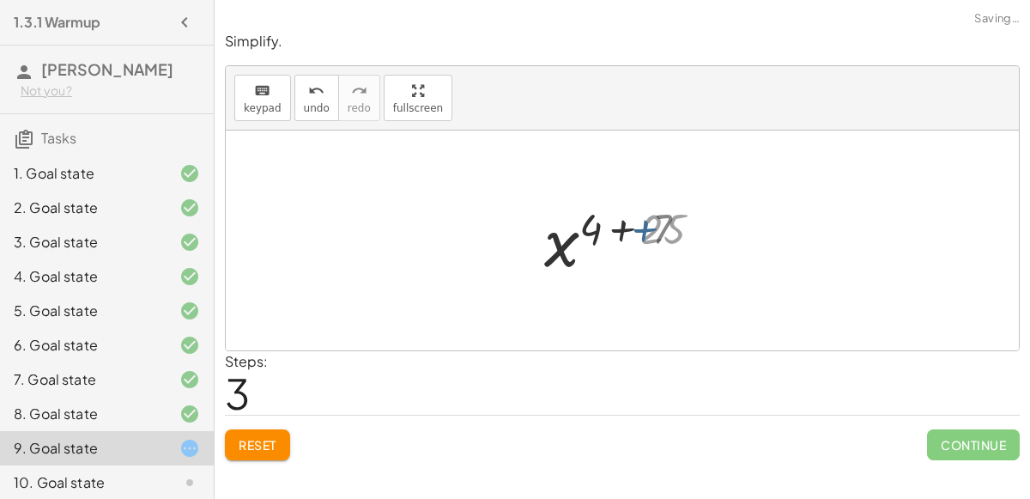
click at [596, 219] on div at bounding box center [629, 240] width 163 height 85
click at [625, 226] on div at bounding box center [629, 240] width 163 height 85
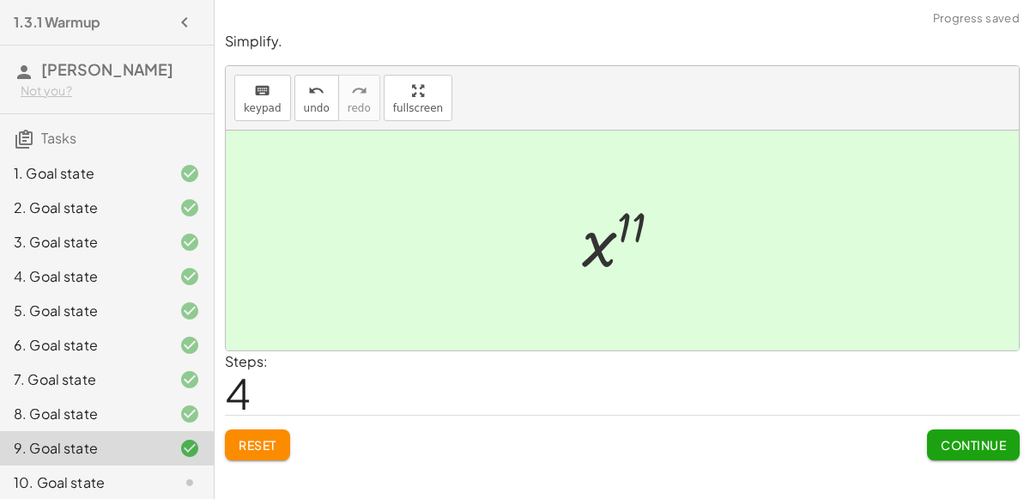
click at [1004, 450] on span "Continue" at bounding box center [973, 444] width 65 height 15
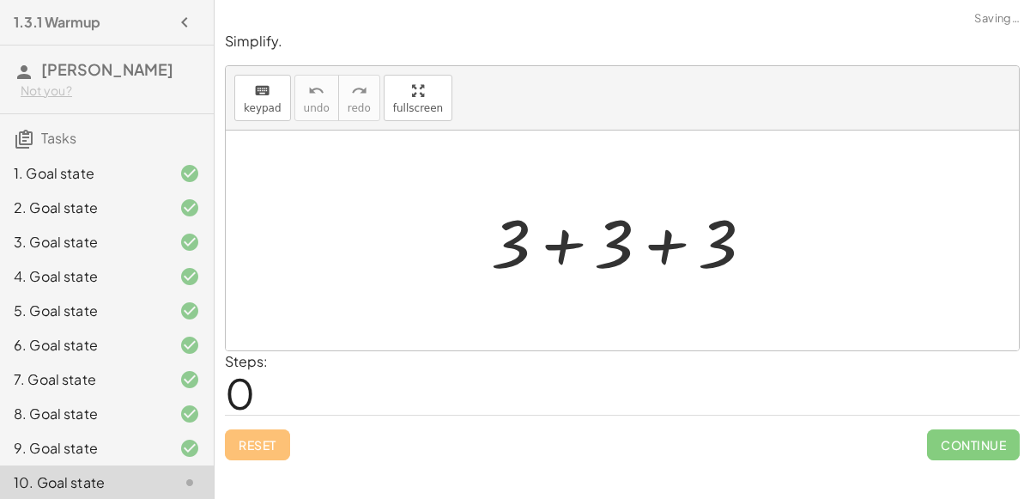
click at [560, 243] on div at bounding box center [628, 241] width 293 height 88
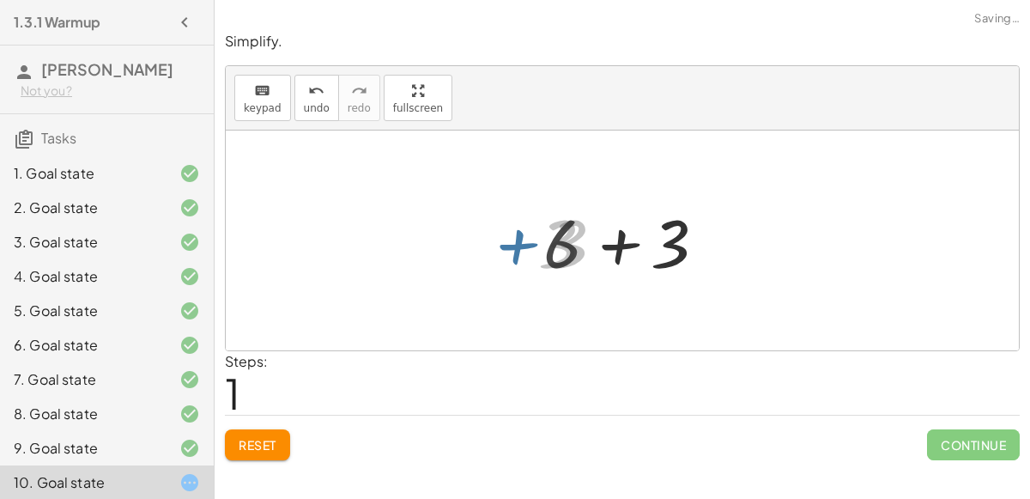
click at [629, 251] on div at bounding box center [629, 241] width 189 height 88
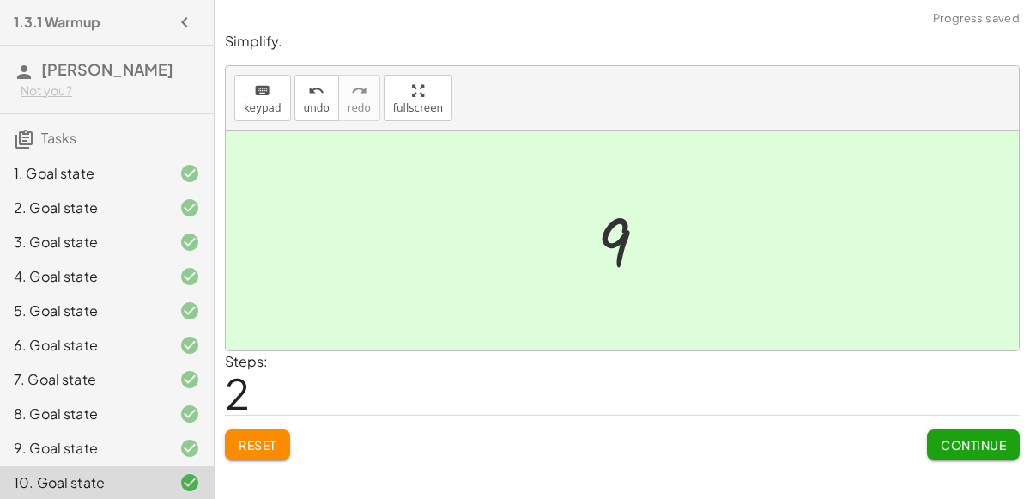
click at [978, 440] on span "Continue" at bounding box center [973, 444] width 65 height 15
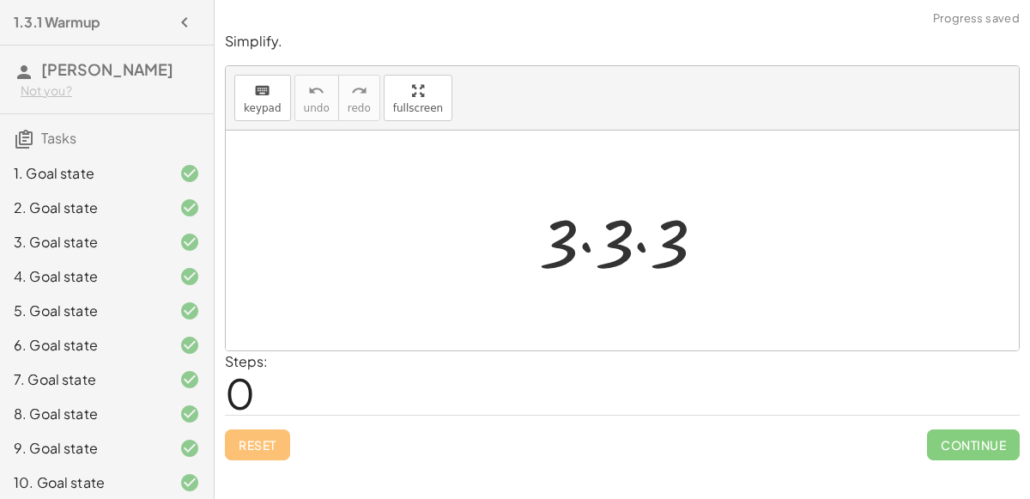
click at [626, 239] on div at bounding box center [628, 241] width 197 height 88
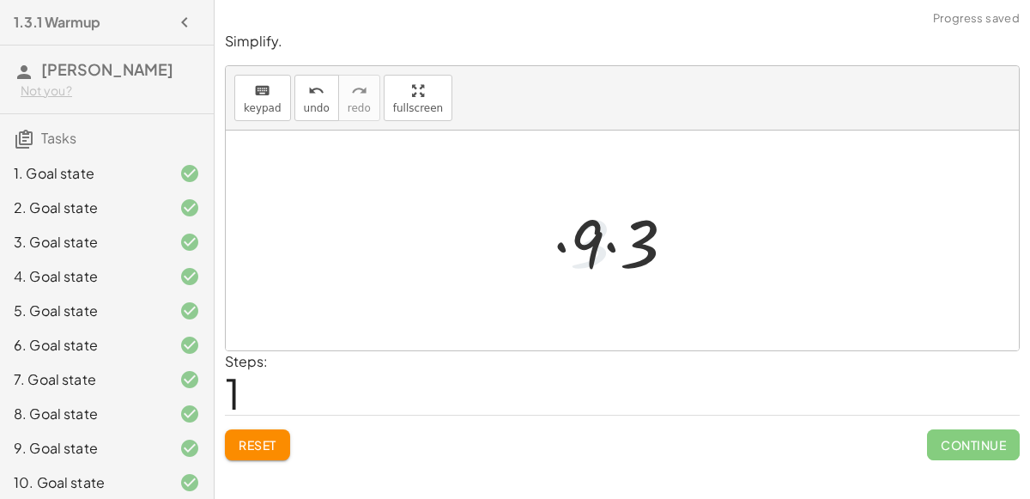
click at [603, 239] on div at bounding box center [629, 241] width 136 height 88
click at [618, 250] on div at bounding box center [629, 241] width 136 height 88
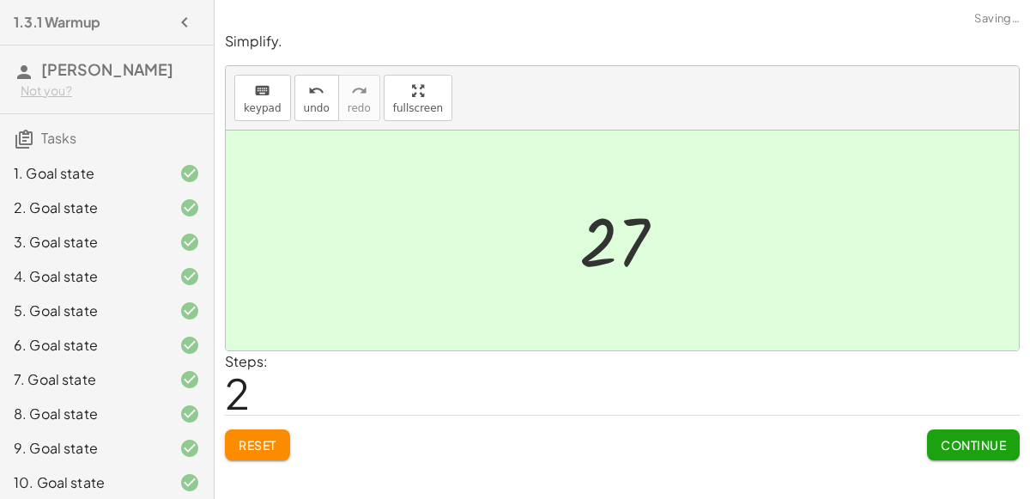
click at [969, 444] on span "Continue" at bounding box center [973, 444] width 65 height 15
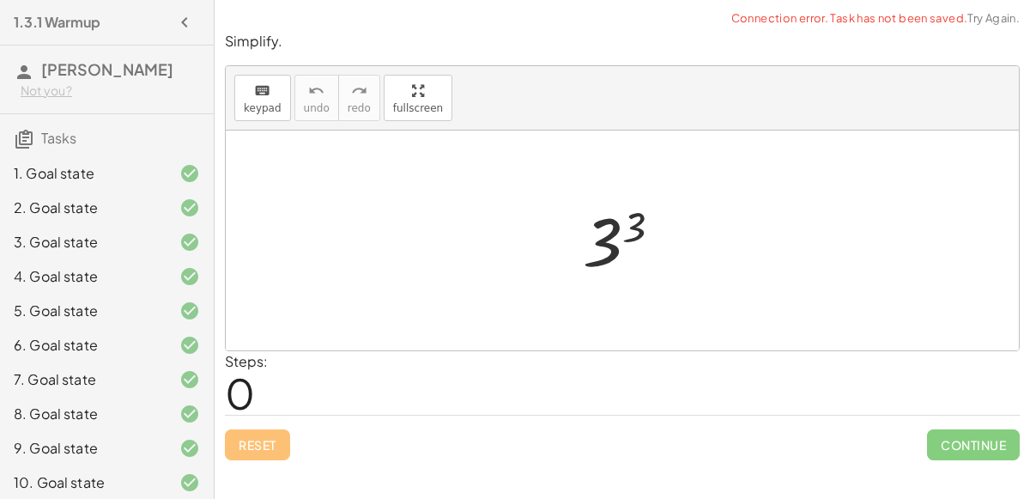
click at [622, 233] on div at bounding box center [629, 240] width 110 height 85
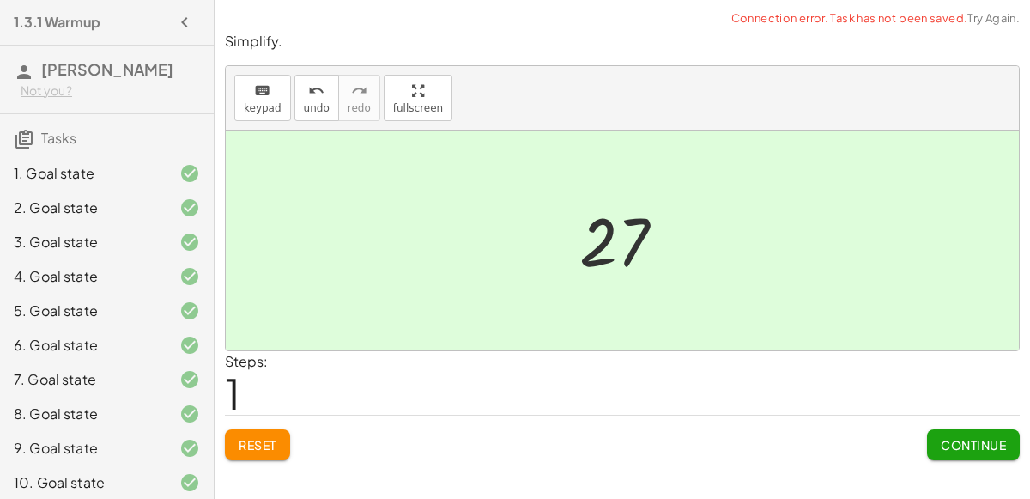
click at [978, 440] on span "Continue" at bounding box center [973, 444] width 65 height 15
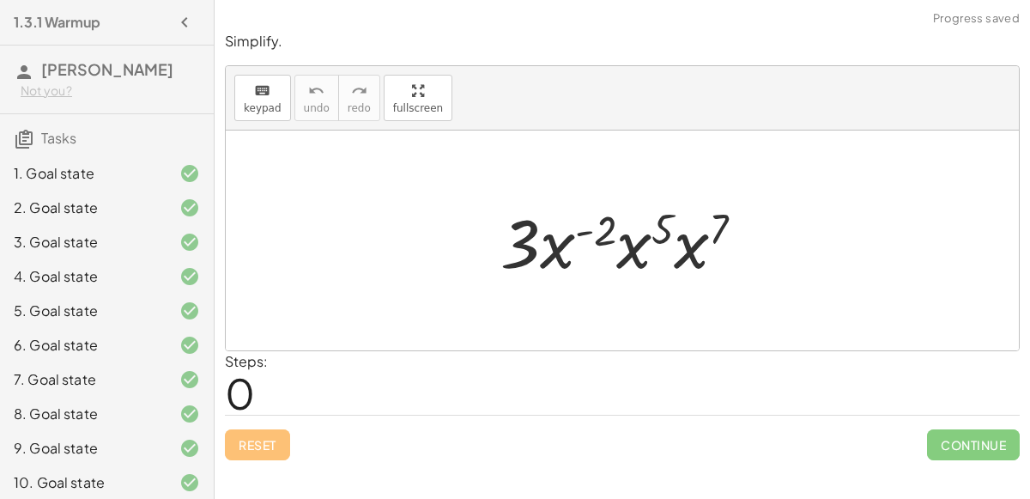
click at [597, 229] on div at bounding box center [629, 241] width 275 height 88
drag, startPoint x: 597, startPoint y: 229, endPoint x: 663, endPoint y: 218, distance: 67.0
click at [663, 218] on div at bounding box center [629, 241] width 275 height 88
click at [499, 244] on div at bounding box center [629, 241] width 275 height 88
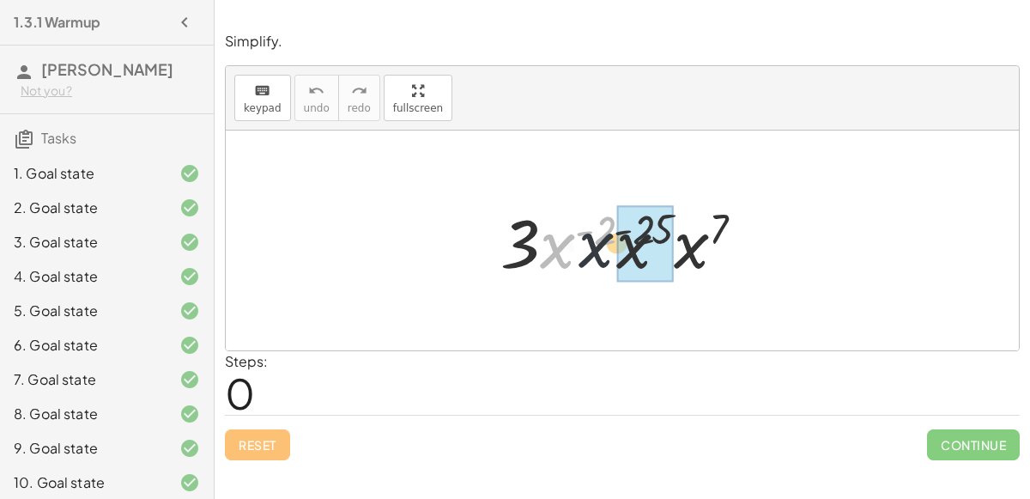
drag, startPoint x: 544, startPoint y: 249, endPoint x: 610, endPoint y: 243, distance: 66.4
click at [610, 243] on div at bounding box center [629, 241] width 275 height 88
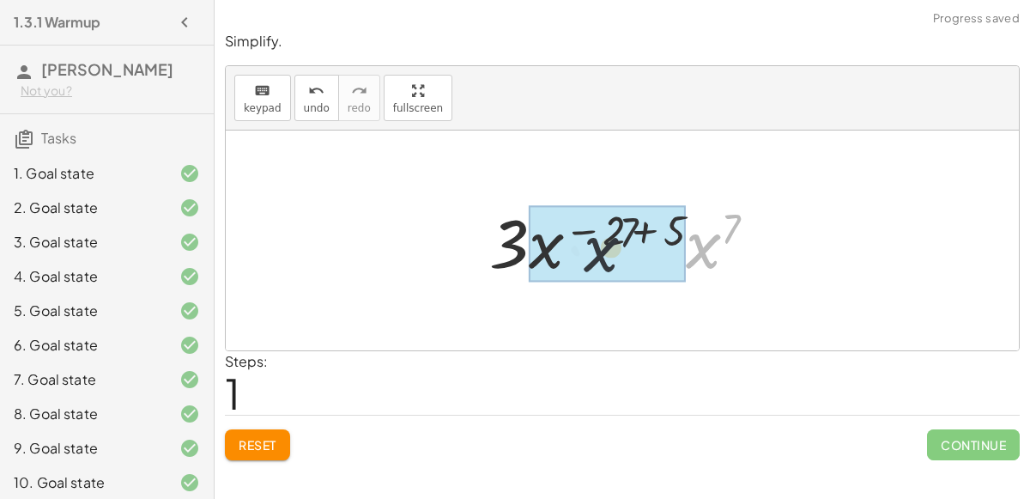
drag, startPoint x: 708, startPoint y: 239, endPoint x: 572, endPoint y: 234, distance: 136.5
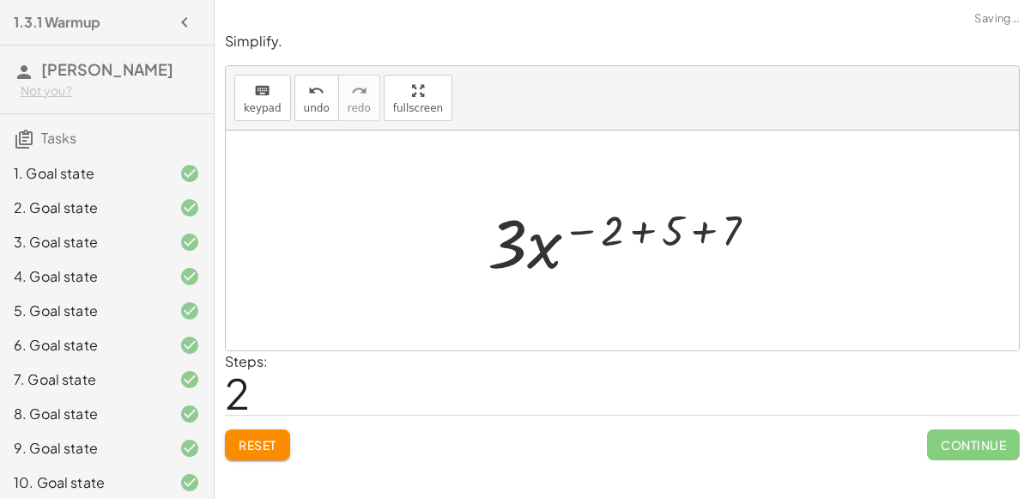
click at [692, 225] on div at bounding box center [629, 241] width 300 height 88
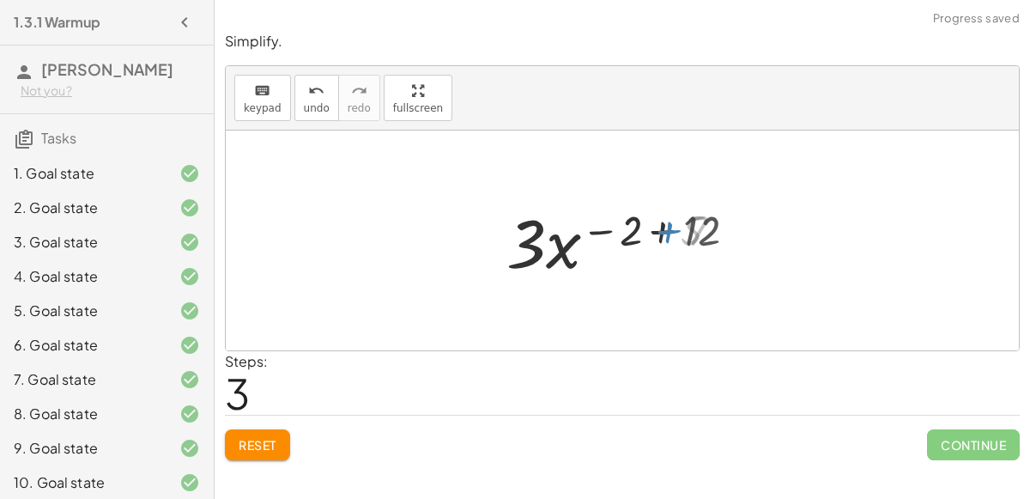
click at [642, 221] on div at bounding box center [629, 241] width 258 height 88
click at [660, 227] on div at bounding box center [629, 241] width 258 height 88
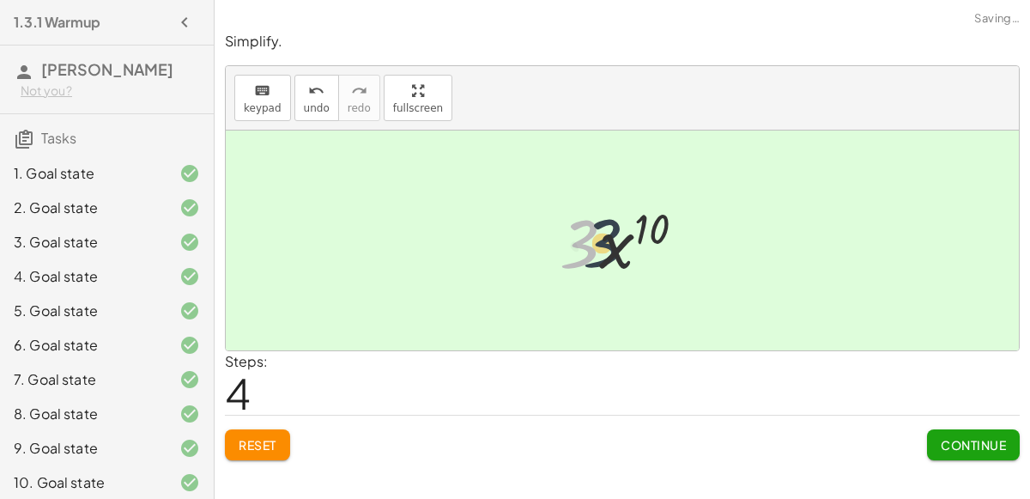
drag, startPoint x: 571, startPoint y: 243, endPoint x: 596, endPoint y: 241, distance: 24.9
click at [596, 241] on div at bounding box center [629, 241] width 156 height 88
click at [942, 437] on span "Continue" at bounding box center [973, 444] width 65 height 15
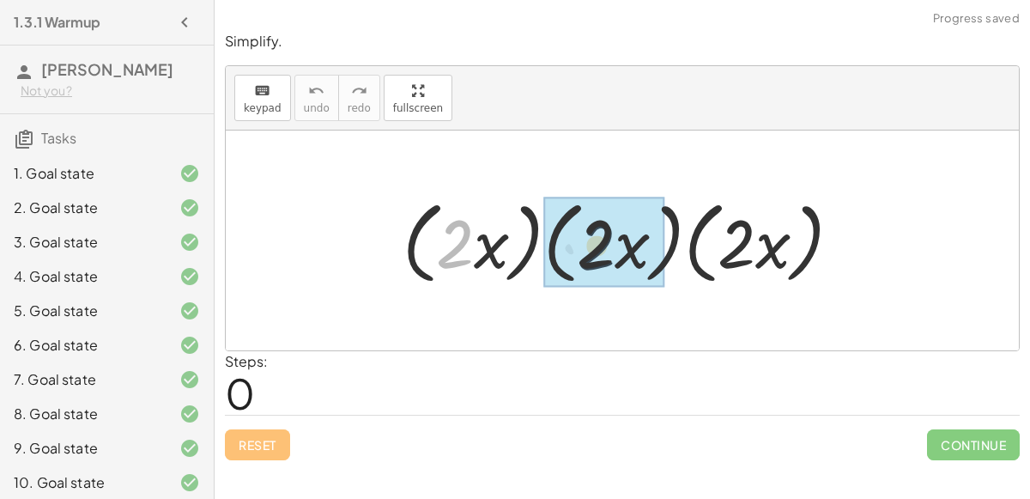
drag, startPoint x: 440, startPoint y: 263, endPoint x: 596, endPoint y: 263, distance: 155.4
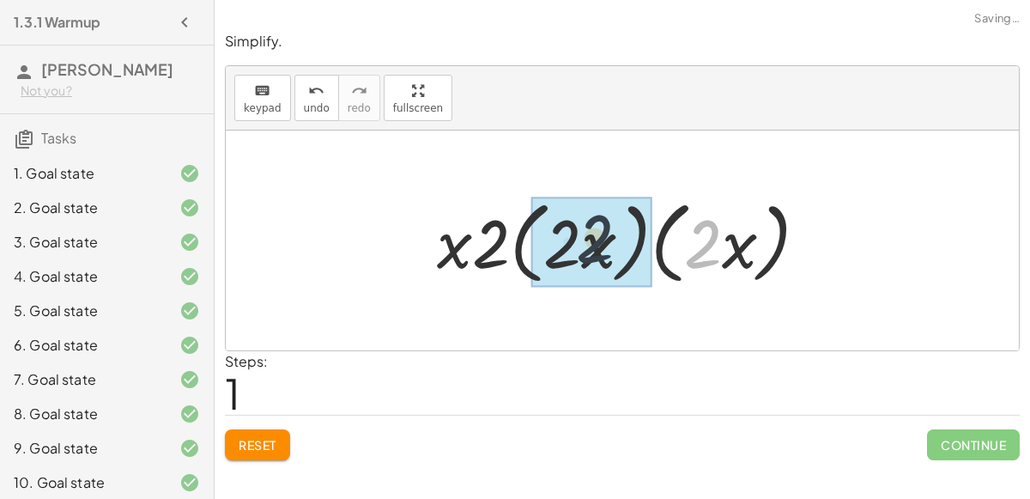
drag, startPoint x: 688, startPoint y: 237, endPoint x: 547, endPoint y: 230, distance: 141.8
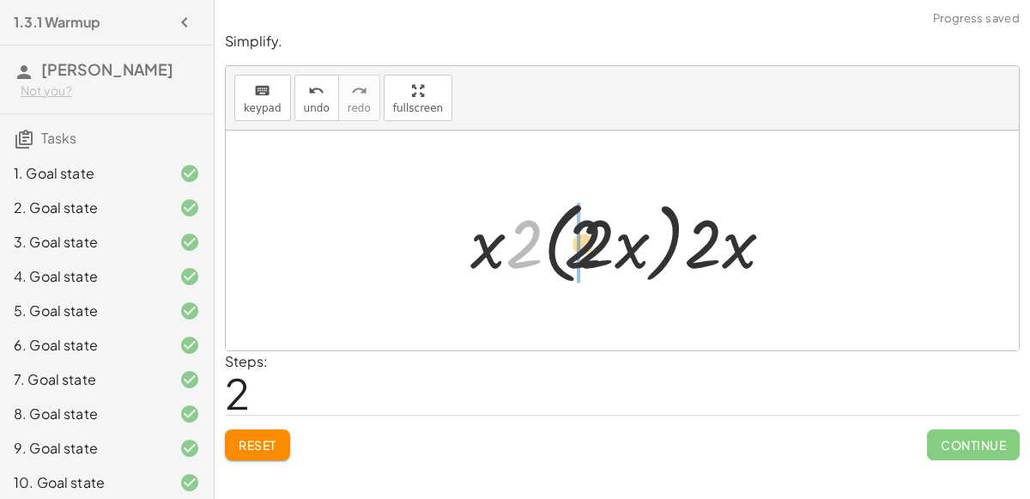
drag, startPoint x: 526, startPoint y: 237, endPoint x: 602, endPoint y: 237, distance: 75.5
click at [602, 237] on div at bounding box center [629, 240] width 334 height 99
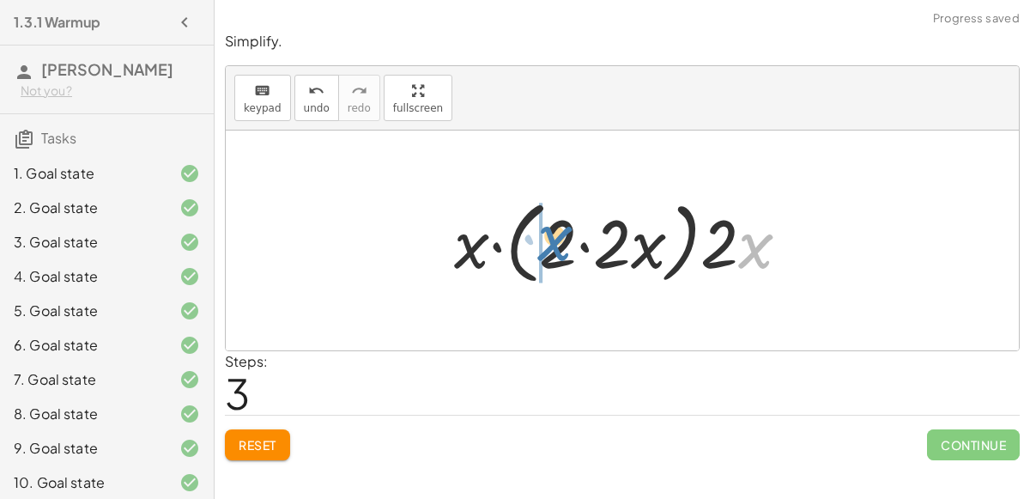
drag, startPoint x: 759, startPoint y: 235, endPoint x: 556, endPoint y: 226, distance: 202.8
click at [556, 226] on div at bounding box center [628, 240] width 366 height 99
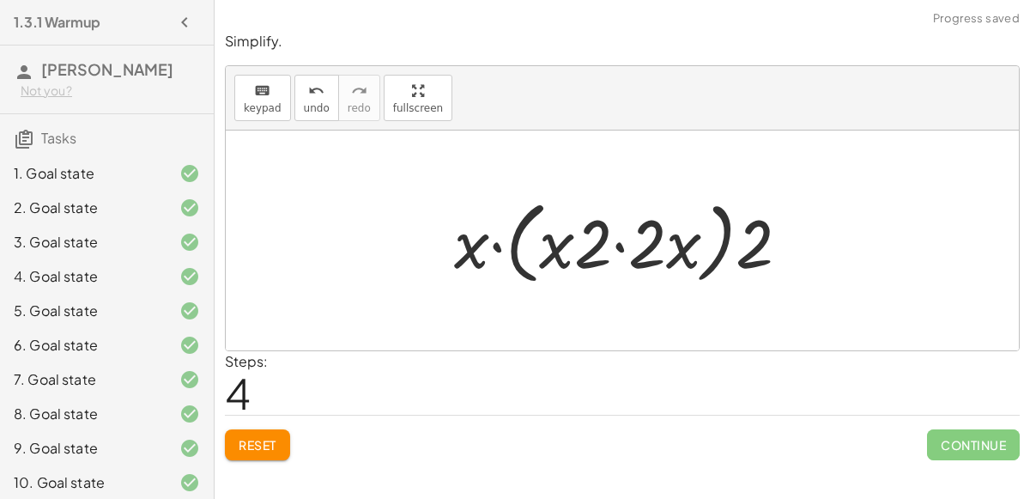
click at [616, 241] on div at bounding box center [628, 240] width 366 height 99
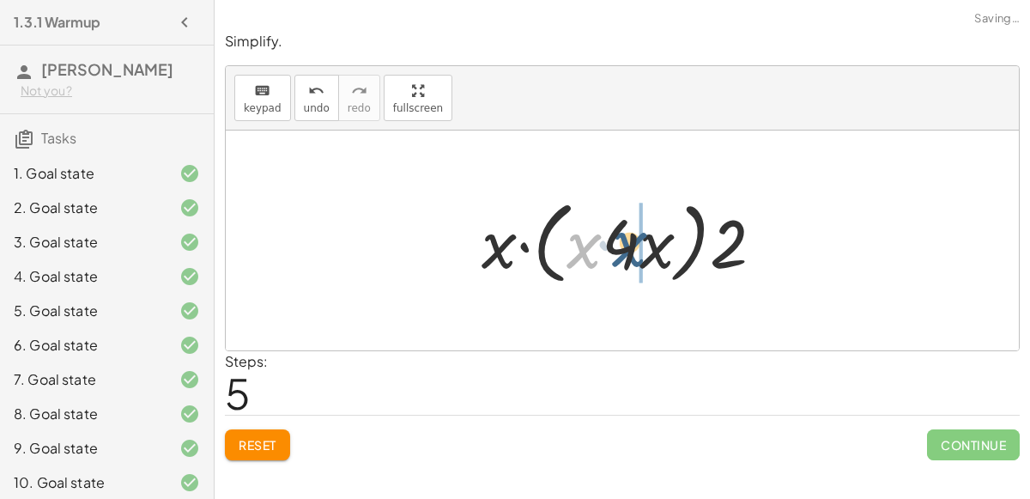
drag, startPoint x: 578, startPoint y: 249, endPoint x: 633, endPoint y: 246, distance: 55.0
click at [633, 246] on div at bounding box center [629, 240] width 312 height 99
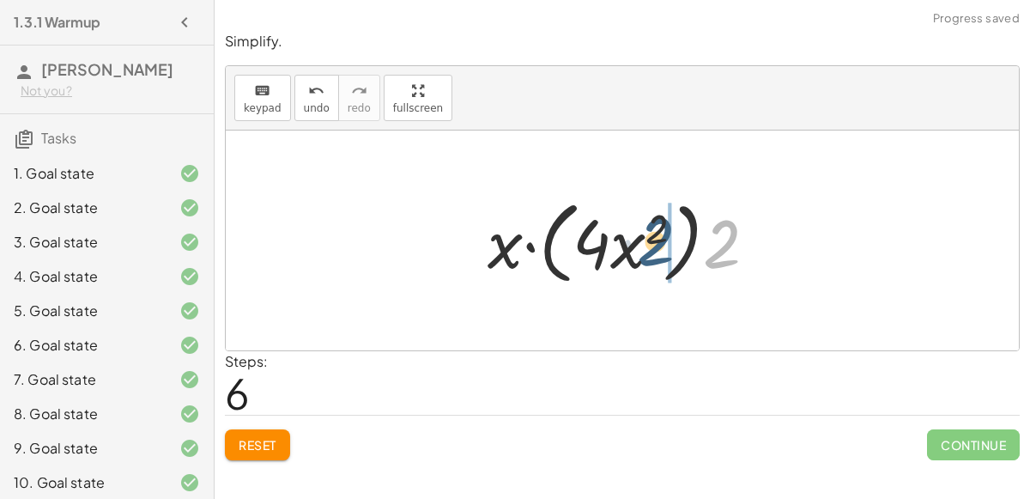
drag, startPoint x: 725, startPoint y: 242, endPoint x: 659, endPoint y: 239, distance: 66.1
click at [659, 239] on div at bounding box center [629, 240] width 300 height 99
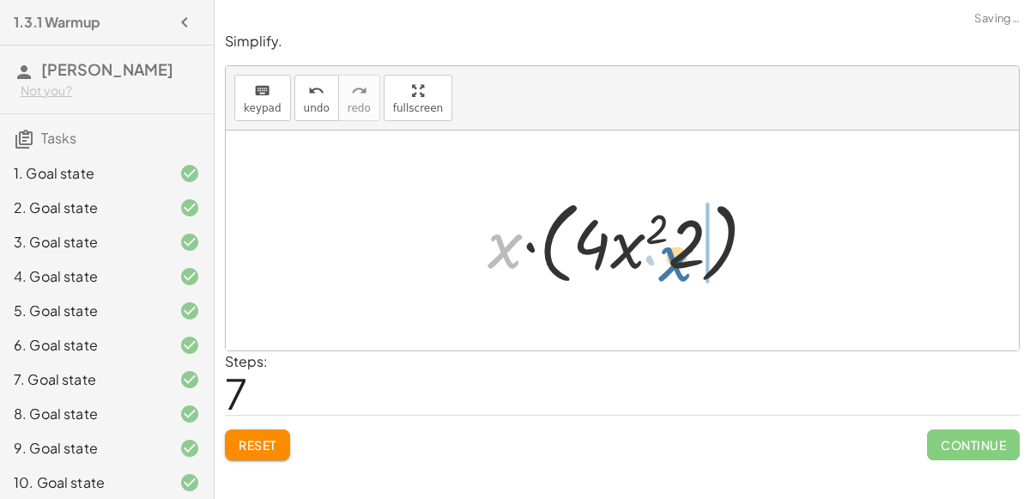
drag, startPoint x: 508, startPoint y: 247, endPoint x: 665, endPoint y: 248, distance: 157.1
click at [665, 248] on div at bounding box center [629, 240] width 300 height 99
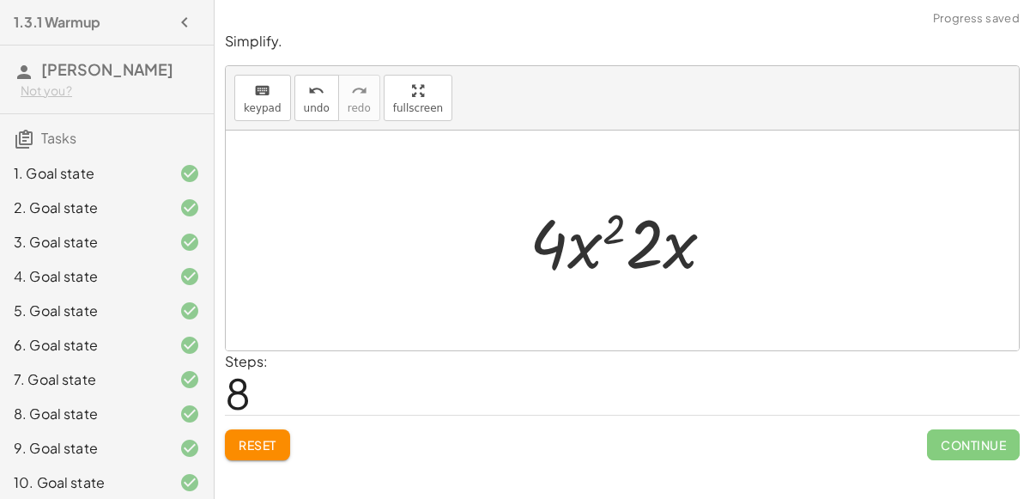
click at [587, 240] on div at bounding box center [629, 241] width 216 height 88
drag, startPoint x: 555, startPoint y: 240, endPoint x: 661, endPoint y: 240, distance: 105.6
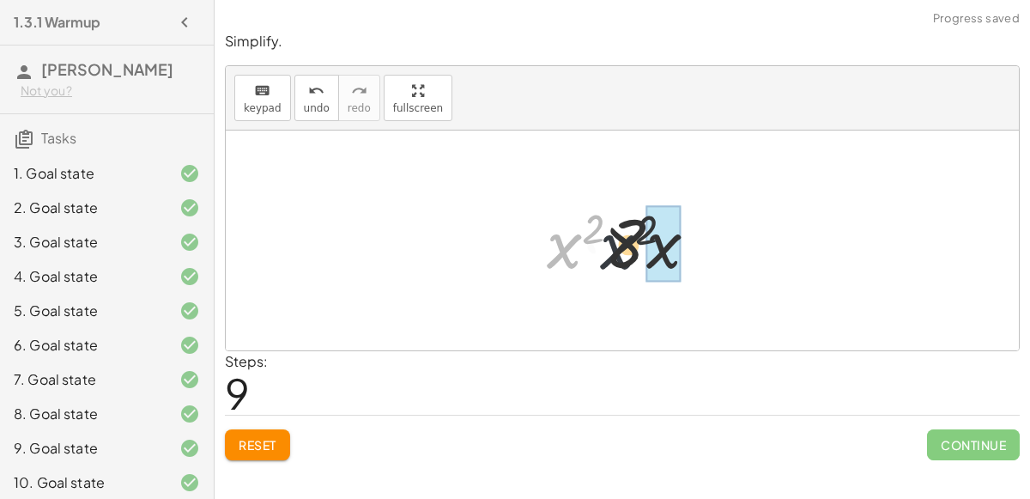
drag, startPoint x: 551, startPoint y: 247, endPoint x: 650, endPoint y: 252, distance: 98.8
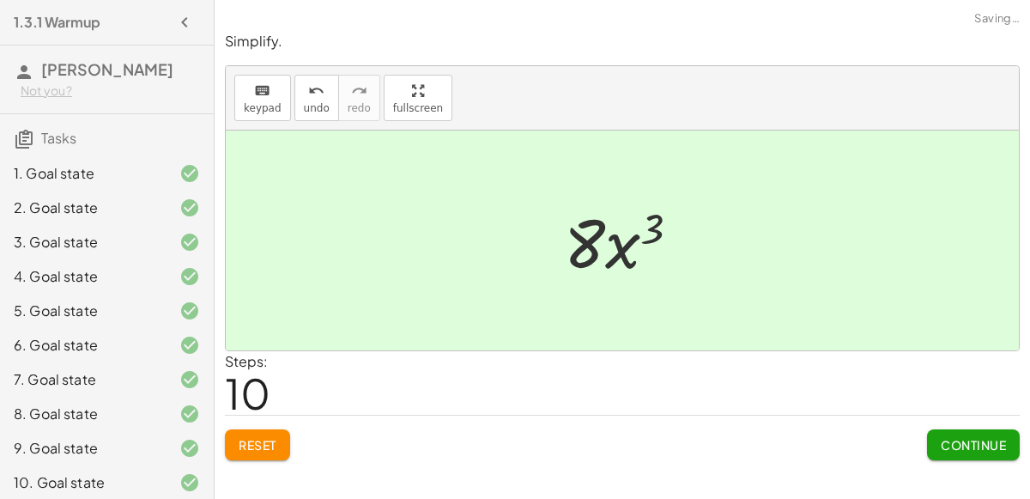
click at [983, 452] on button "Continue" at bounding box center [973, 444] width 93 height 31
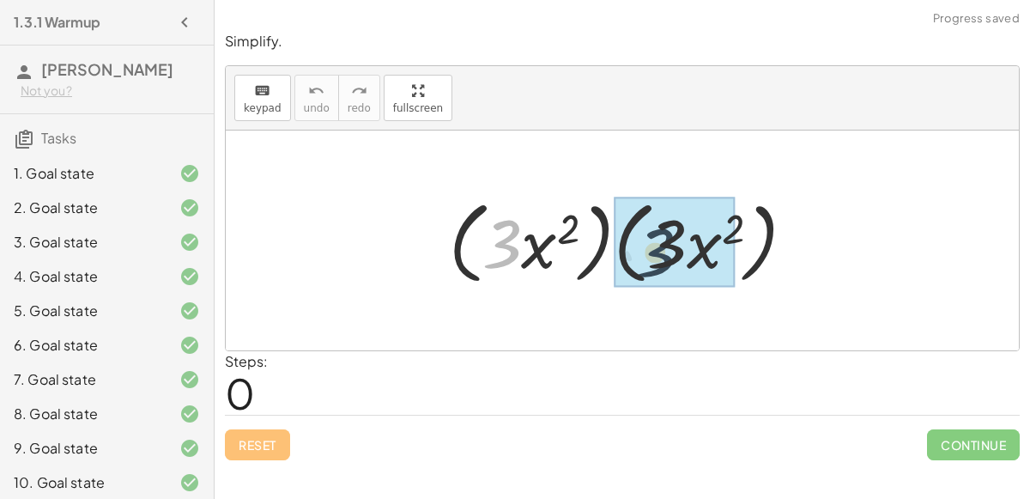
drag, startPoint x: 501, startPoint y: 233, endPoint x: 684, endPoint y: 249, distance: 183.5
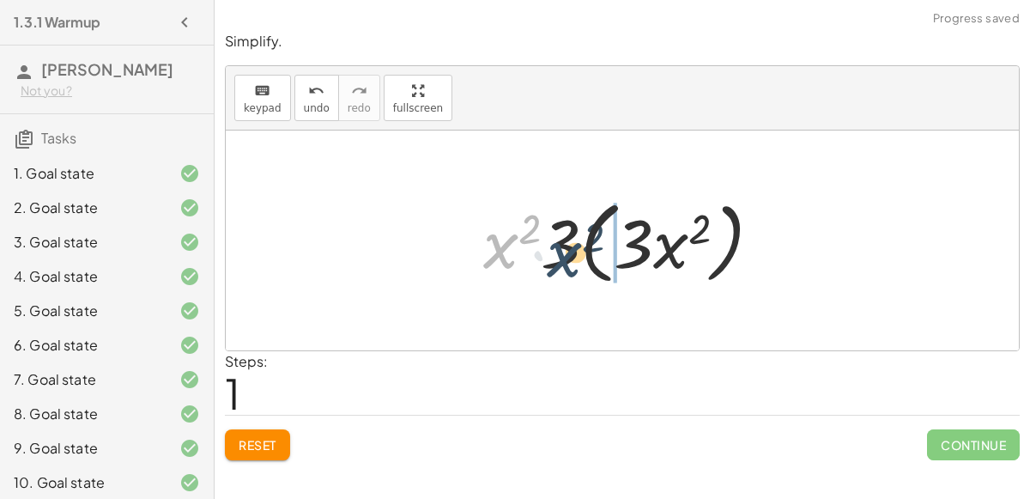
drag, startPoint x: 497, startPoint y: 232, endPoint x: 550, endPoint y: 237, distance: 53.5
click at [550, 237] on div at bounding box center [629, 240] width 309 height 99
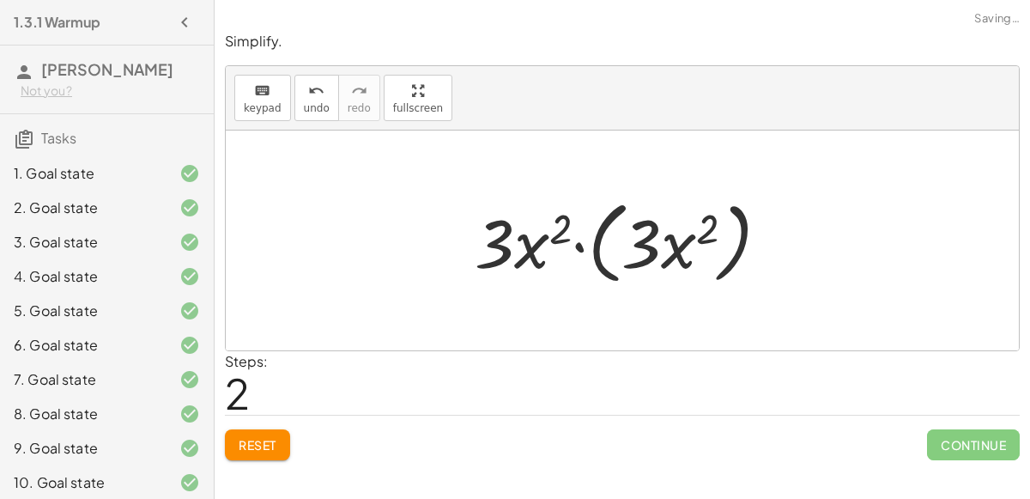
click at [571, 242] on div at bounding box center [628, 240] width 325 height 99
drag, startPoint x: 533, startPoint y: 242, endPoint x: 698, endPoint y: 255, distance: 165.3
click at [698, 255] on div at bounding box center [628, 240] width 325 height 99
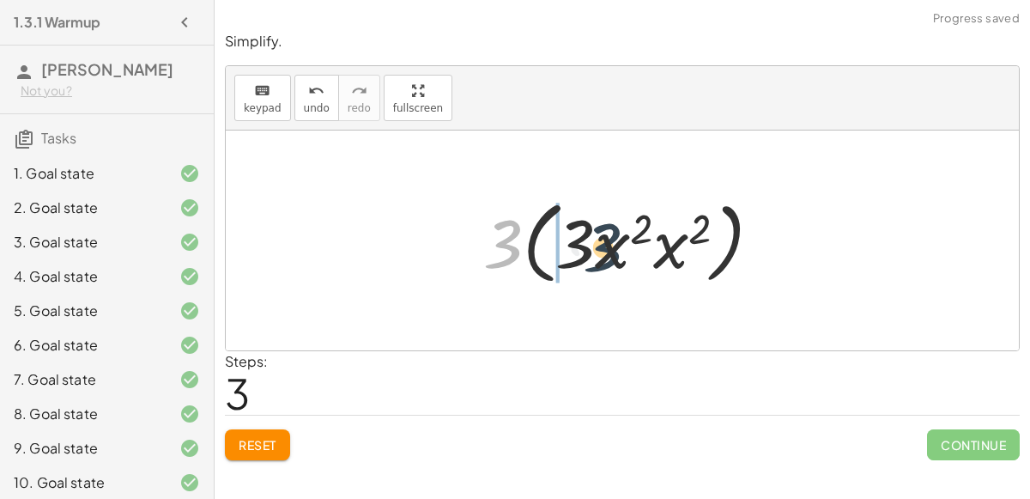
drag, startPoint x: 504, startPoint y: 254, endPoint x: 603, endPoint y: 257, distance: 99.6
click at [603, 257] on div at bounding box center [629, 240] width 309 height 99
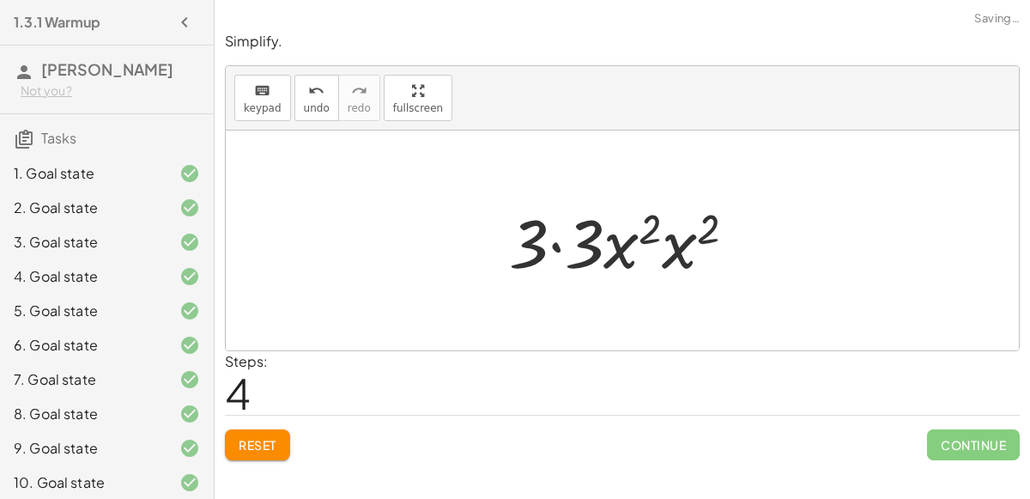
click at [565, 245] on div at bounding box center [628, 241] width 257 height 88
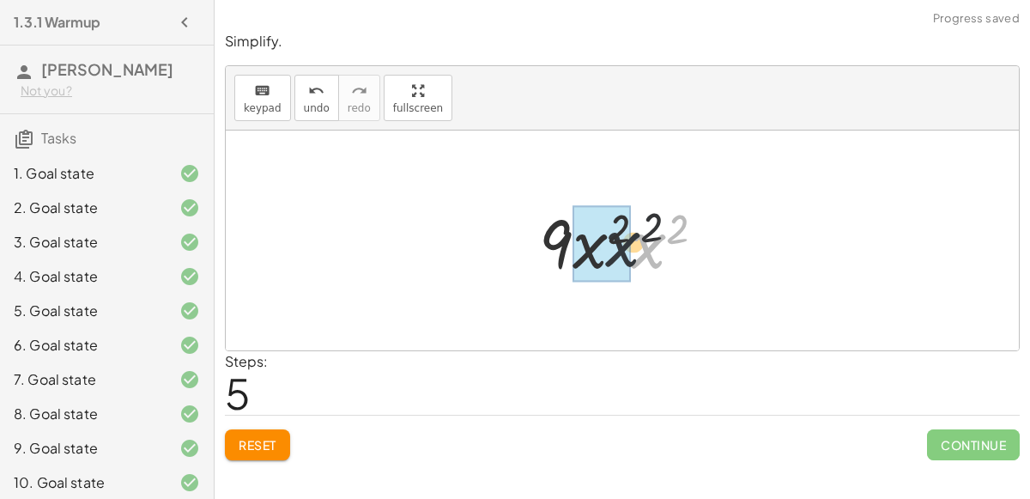
drag, startPoint x: 639, startPoint y: 247, endPoint x: 587, endPoint y: 247, distance: 51.5
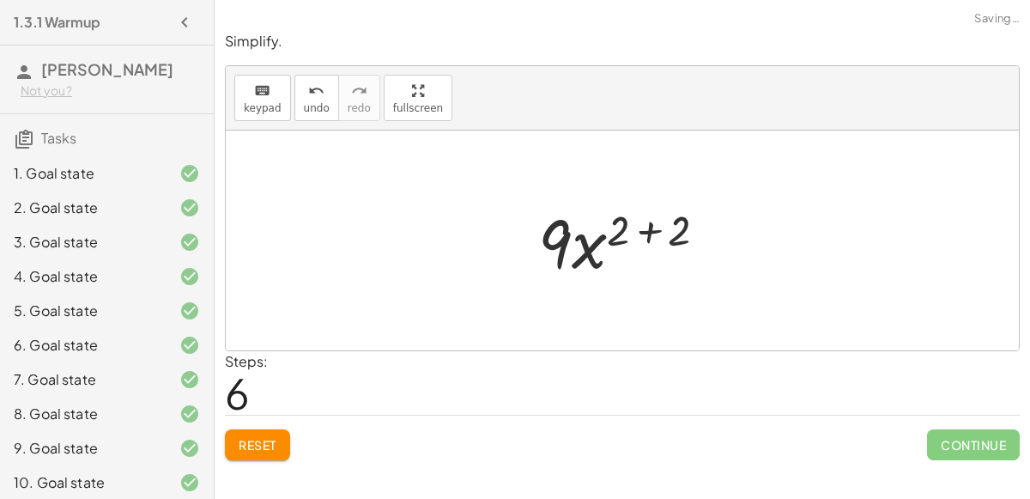
click at [639, 229] on div at bounding box center [630, 241] width 200 height 88
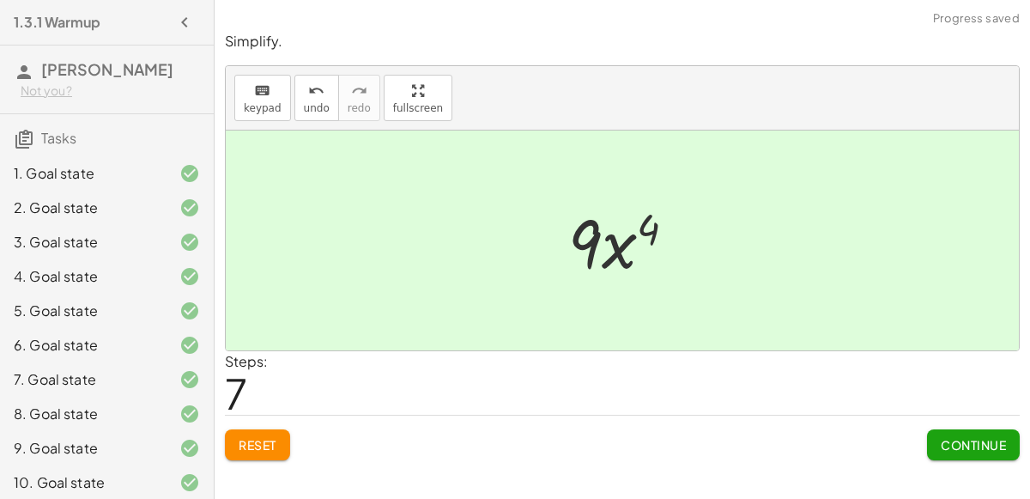
click at [973, 432] on button "Continue" at bounding box center [973, 444] width 93 height 31
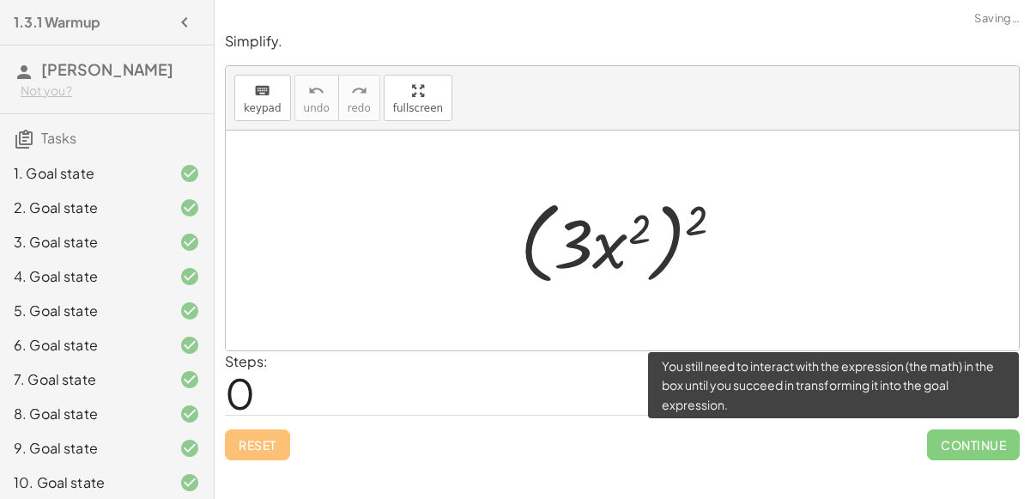
click at [955, 445] on span "Continue" at bounding box center [973, 444] width 93 height 31
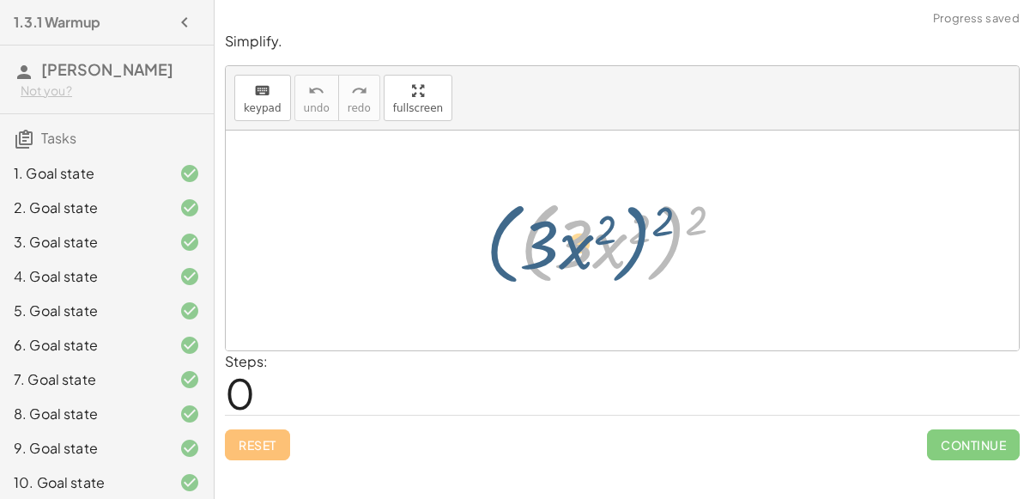
drag, startPoint x: 684, startPoint y: 218, endPoint x: 673, endPoint y: 224, distance: 12.7
click at [673, 224] on div at bounding box center [629, 240] width 235 height 99
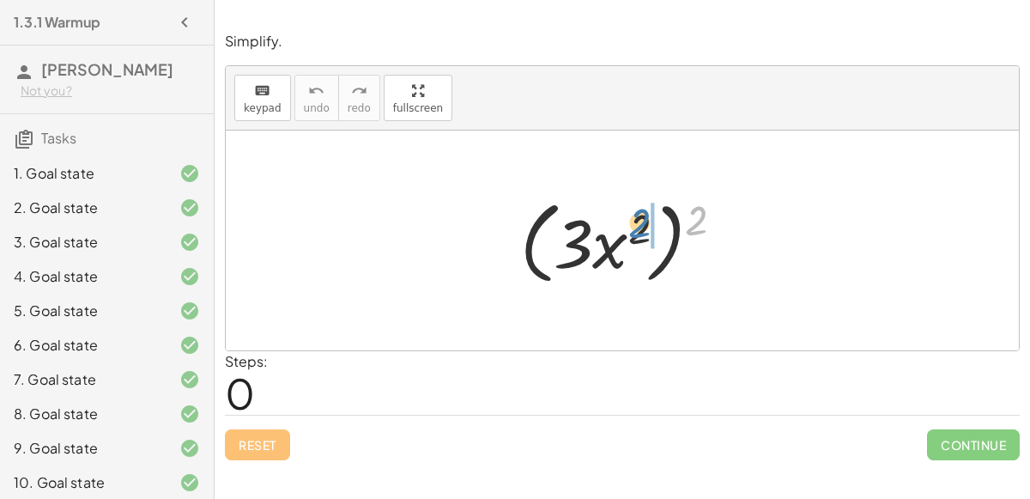
drag, startPoint x: 689, startPoint y: 221, endPoint x: 625, endPoint y: 227, distance: 64.7
click at [625, 227] on div at bounding box center [629, 240] width 235 height 99
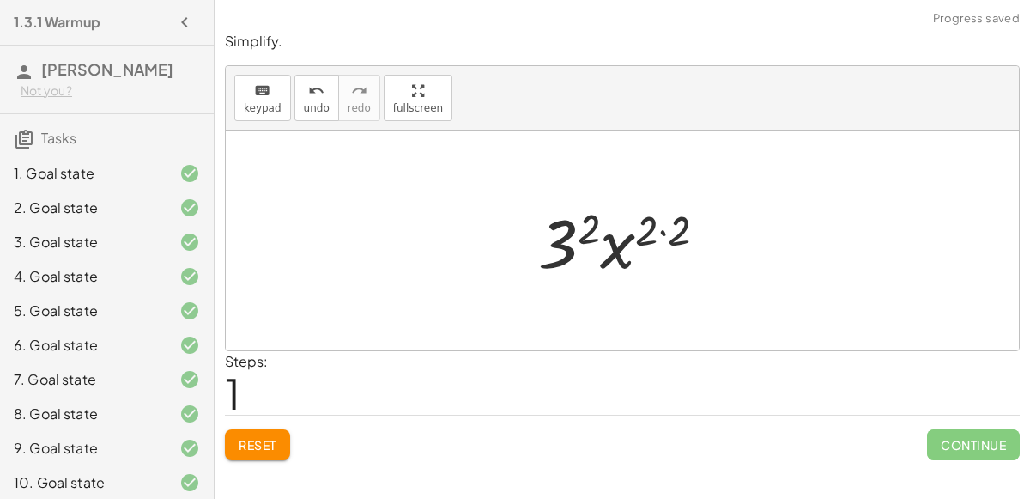
click at [662, 229] on div at bounding box center [629, 241] width 199 height 88
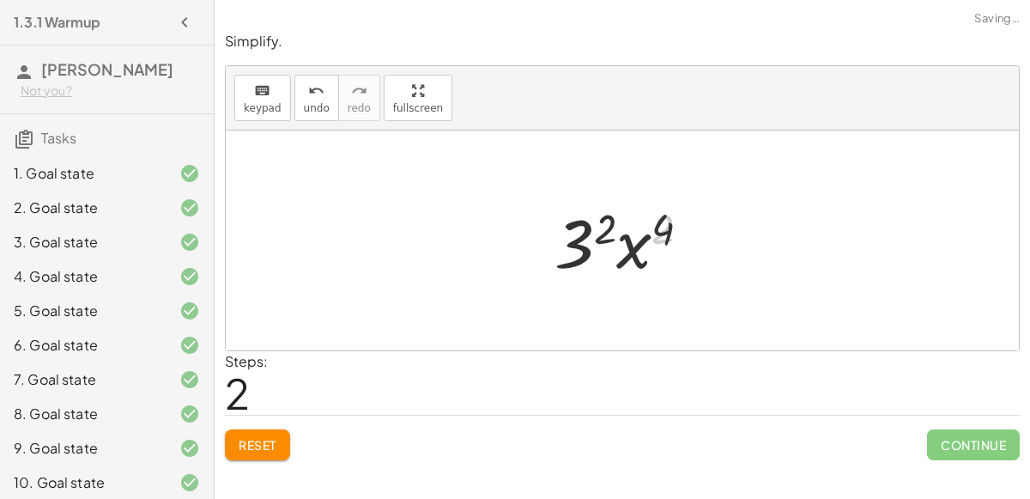
click at [572, 239] on div at bounding box center [629, 241] width 167 height 88
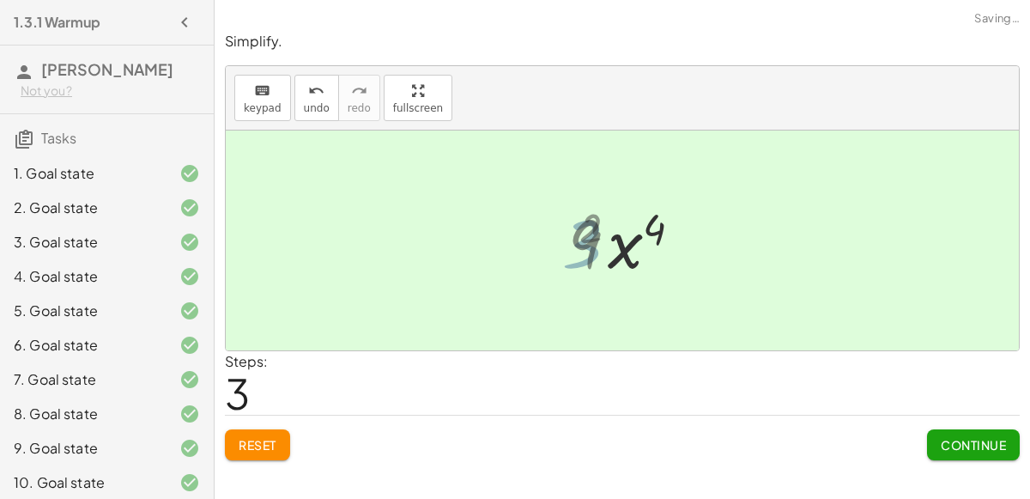
click at [587, 234] on div at bounding box center [629, 241] width 139 height 88
click at [955, 430] on button "Continue" at bounding box center [973, 444] width 93 height 31
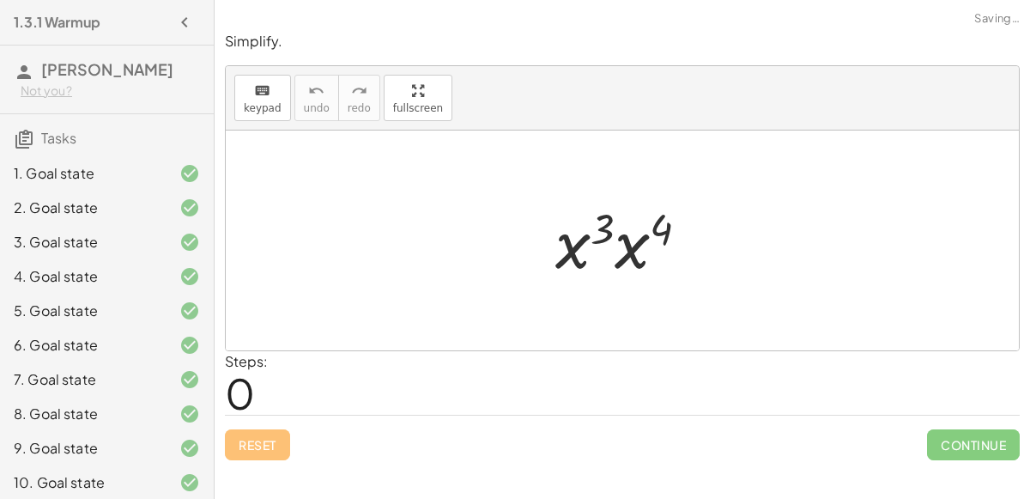
click at [611, 236] on div at bounding box center [629, 241] width 164 height 88
drag, startPoint x: 601, startPoint y: 207, endPoint x: 667, endPoint y: 216, distance: 66.8
click at [667, 216] on div at bounding box center [629, 241] width 164 height 88
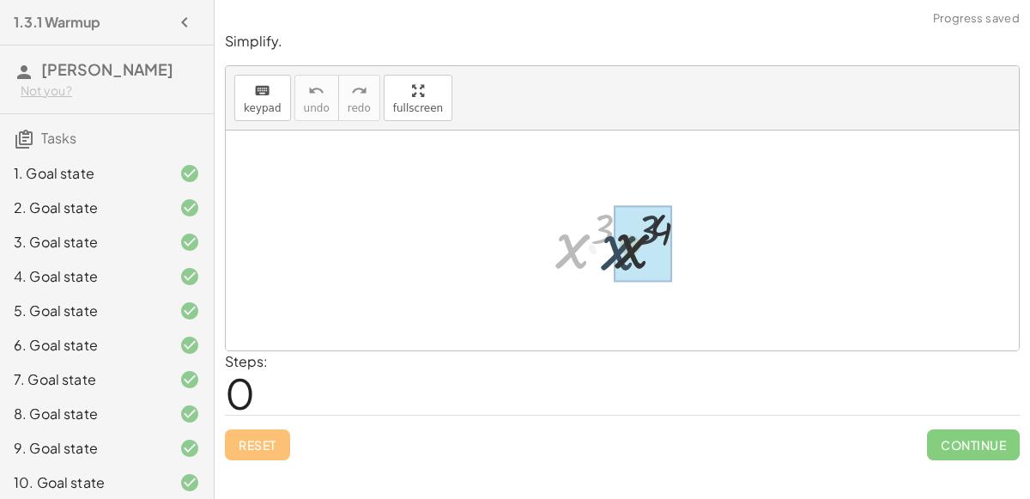
drag, startPoint x: 566, startPoint y: 250, endPoint x: 626, endPoint y: 252, distance: 59.3
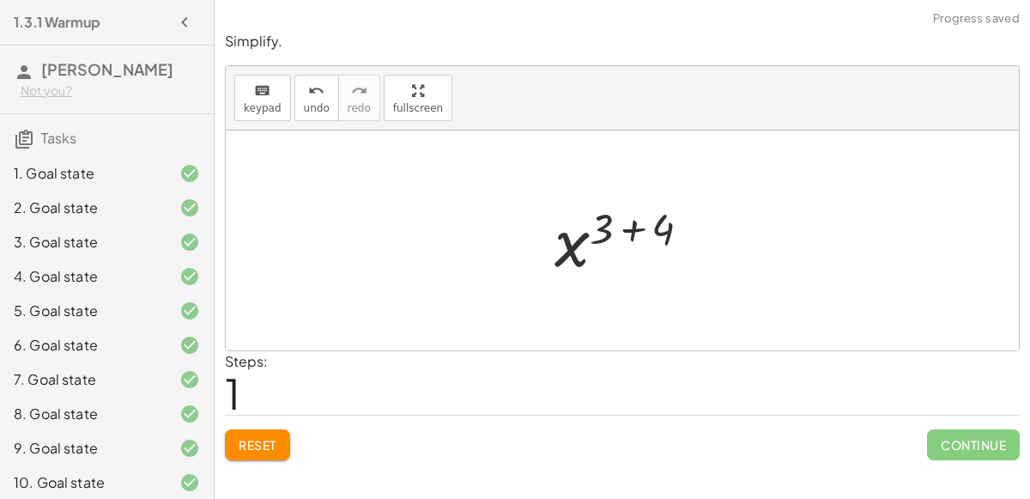
click at [624, 227] on div at bounding box center [629, 240] width 167 height 85
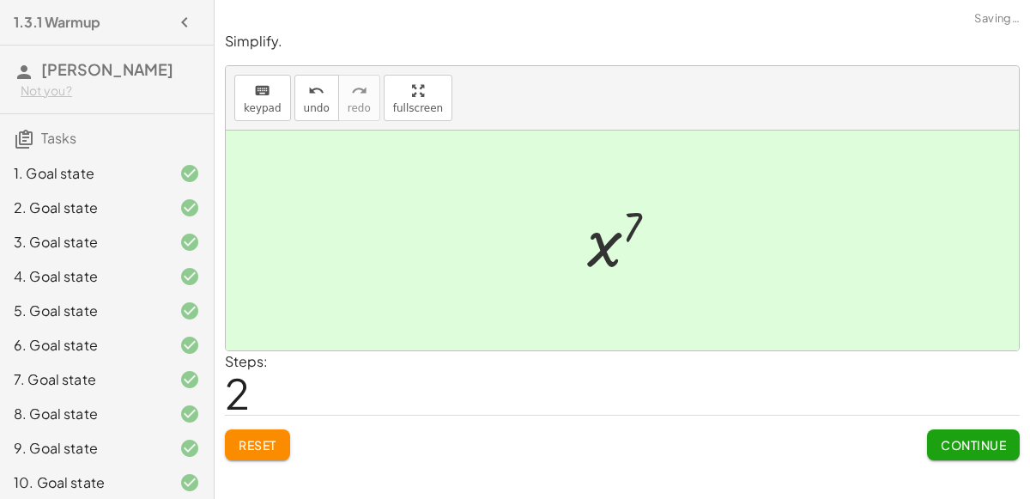
click at [977, 452] on button "Continue" at bounding box center [973, 444] width 93 height 31
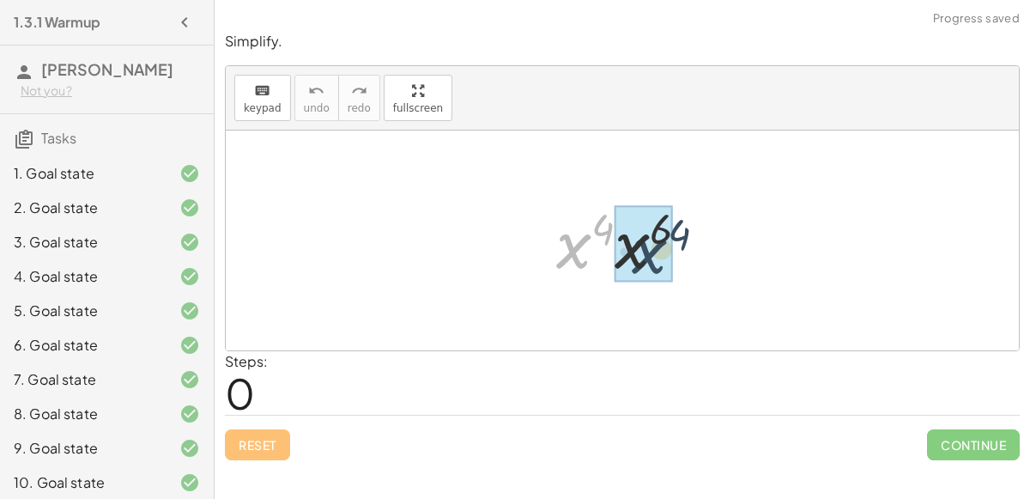
drag, startPoint x: 560, startPoint y: 239, endPoint x: 634, endPoint y: 242, distance: 74.7
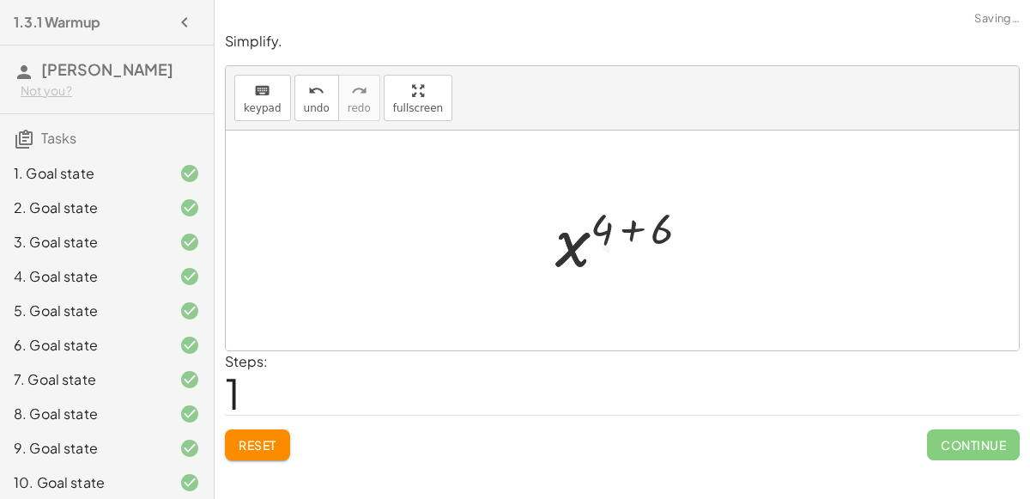
click at [625, 227] on div at bounding box center [629, 240] width 167 height 85
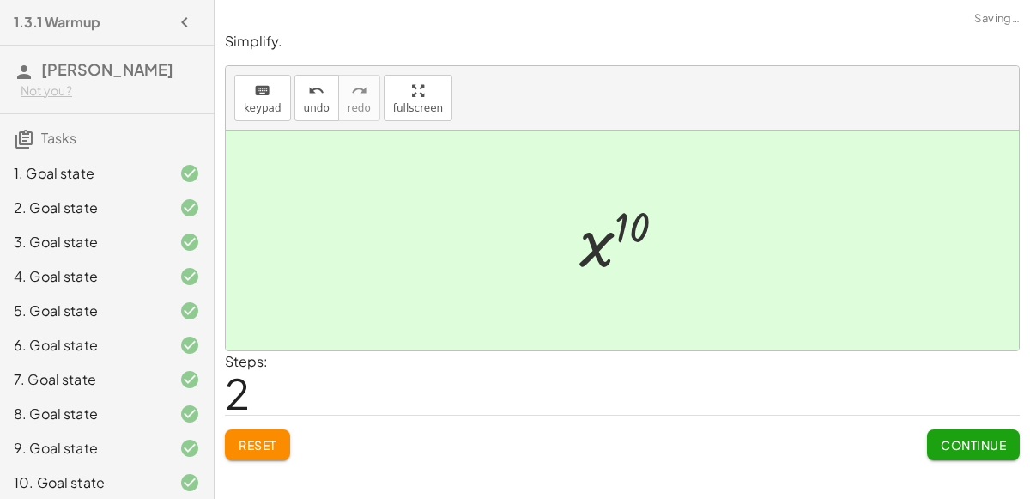
click at [994, 452] on button "Continue" at bounding box center [973, 444] width 93 height 31
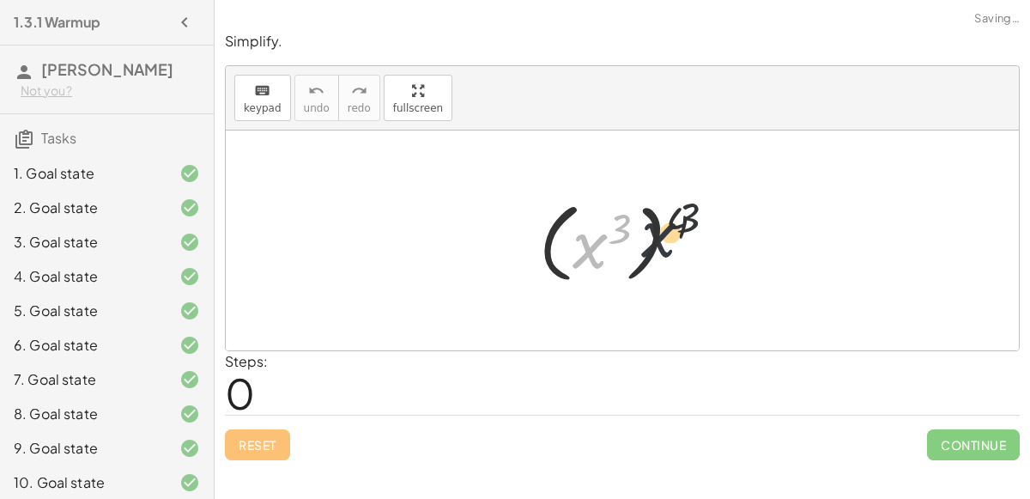
drag, startPoint x: 578, startPoint y: 246, endPoint x: 651, endPoint y: 233, distance: 75.1
click at [651, 233] on div at bounding box center [628, 240] width 197 height 95
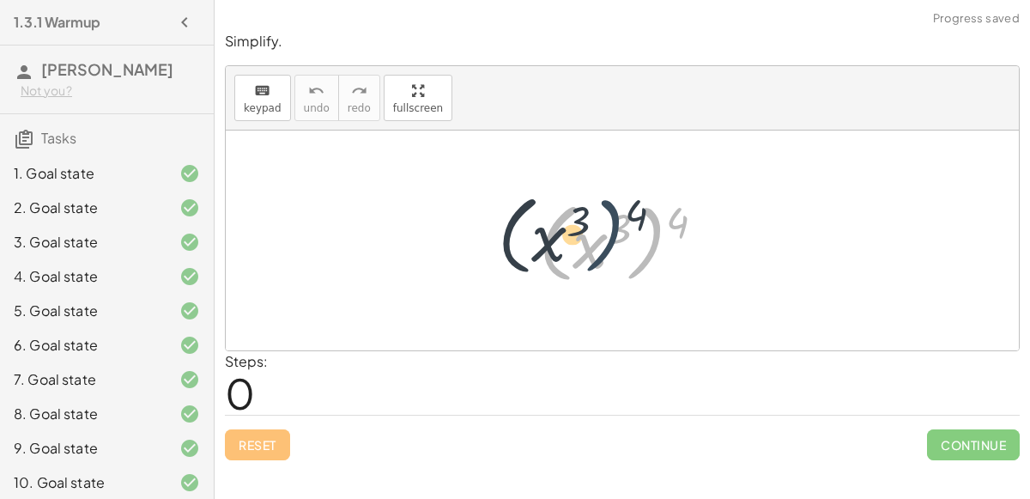
drag, startPoint x: 665, startPoint y: 223, endPoint x: 645, endPoint y: 227, distance: 21.0
click at [645, 227] on div at bounding box center [628, 240] width 197 height 95
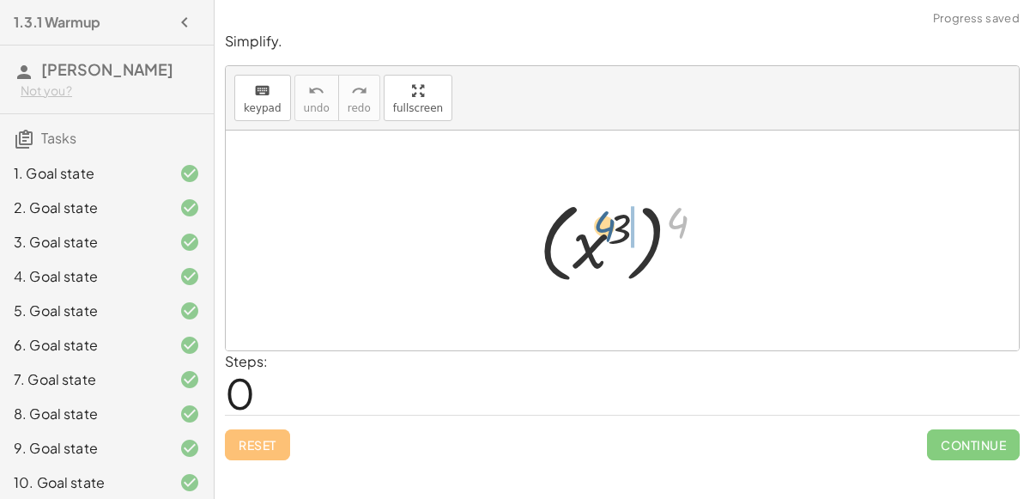
drag, startPoint x: 672, startPoint y: 221, endPoint x: 590, endPoint y: 225, distance: 82.5
click at [590, 225] on div at bounding box center [628, 240] width 197 height 95
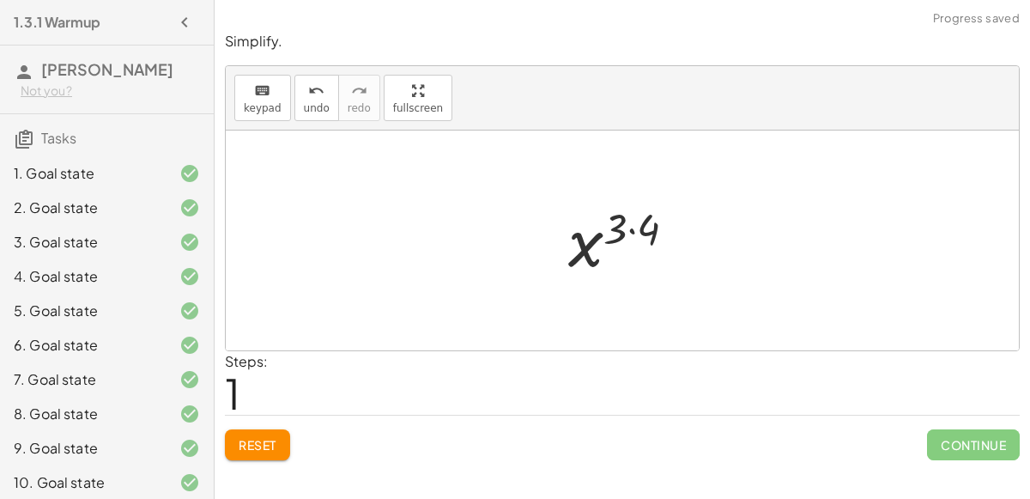
click at [639, 221] on div at bounding box center [629, 240] width 138 height 85
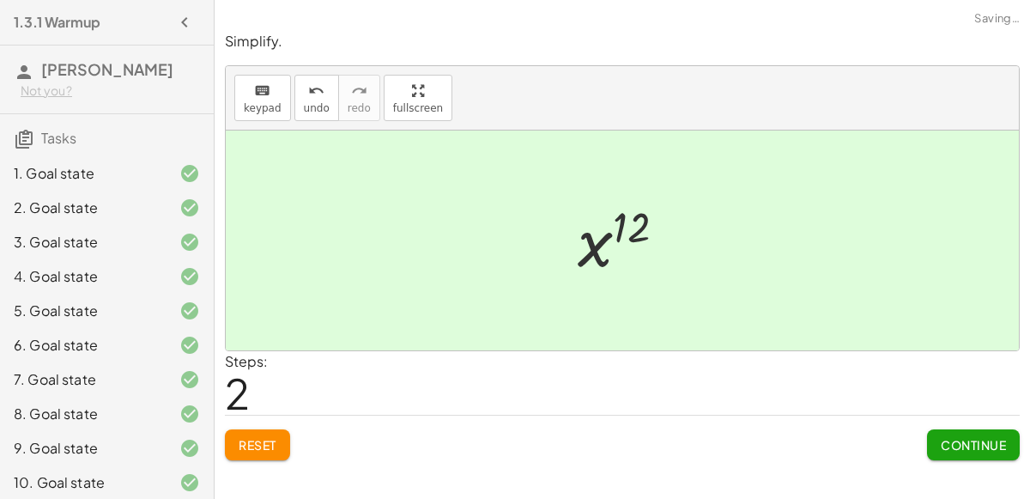
click at [944, 433] on button "Continue" at bounding box center [973, 444] width 93 height 31
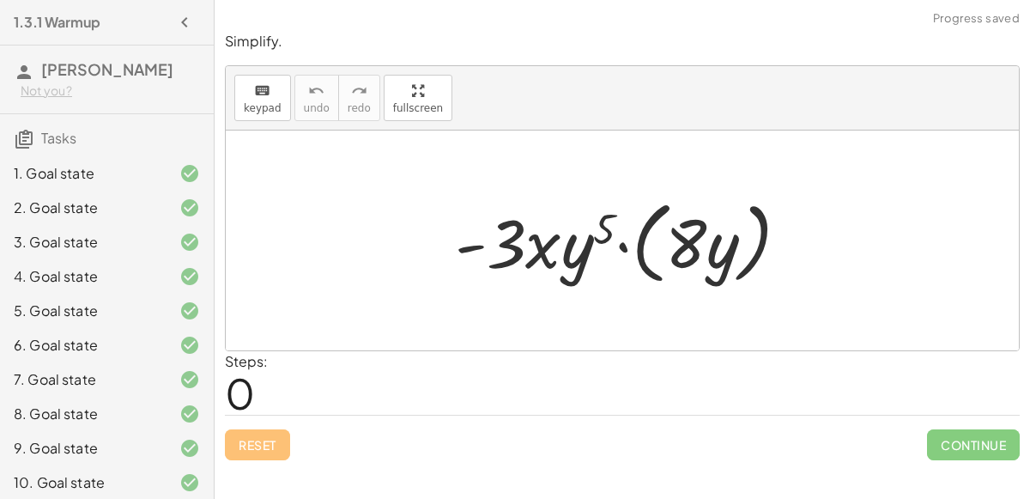
click at [627, 243] on div at bounding box center [629, 240] width 366 height 99
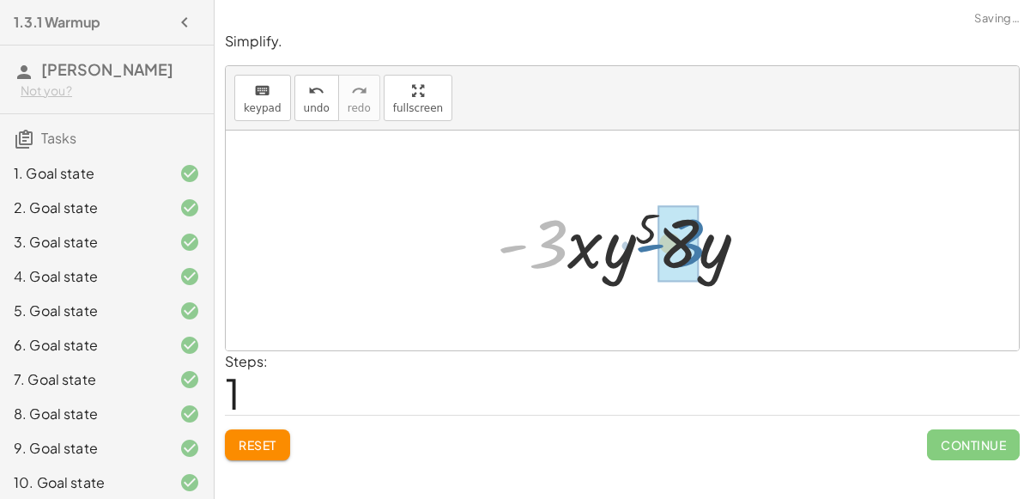
drag, startPoint x: 542, startPoint y: 246, endPoint x: 683, endPoint y: 245, distance: 140.8
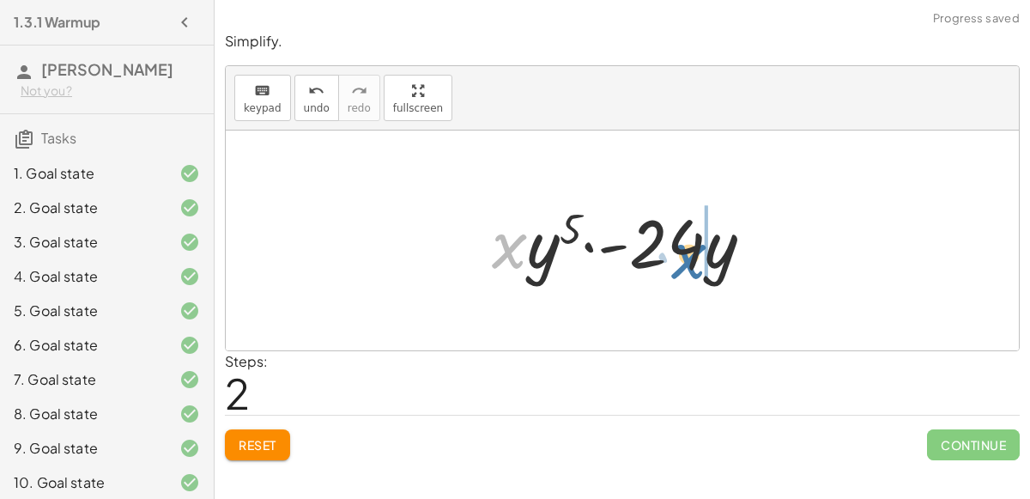
drag, startPoint x: 507, startPoint y: 257, endPoint x: 697, endPoint y: 264, distance: 189.8
click at [697, 264] on div at bounding box center [629, 241] width 293 height 88
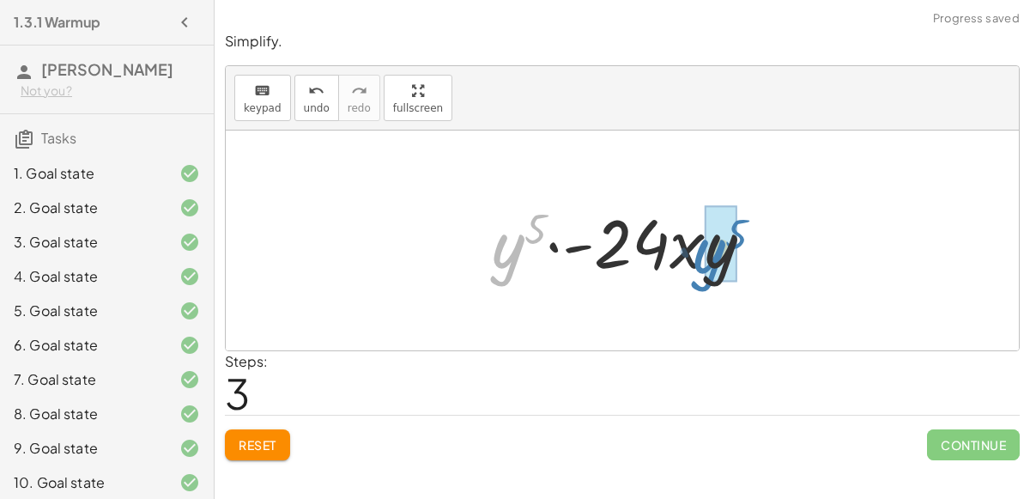
drag, startPoint x: 524, startPoint y: 261, endPoint x: 725, endPoint y: 264, distance: 200.9
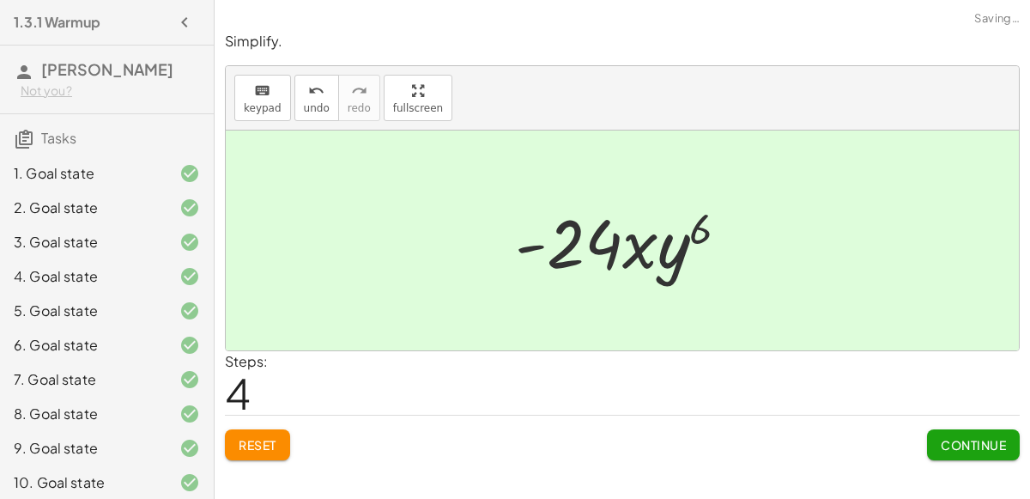
click at [963, 437] on span "Continue" at bounding box center [973, 444] width 65 height 15
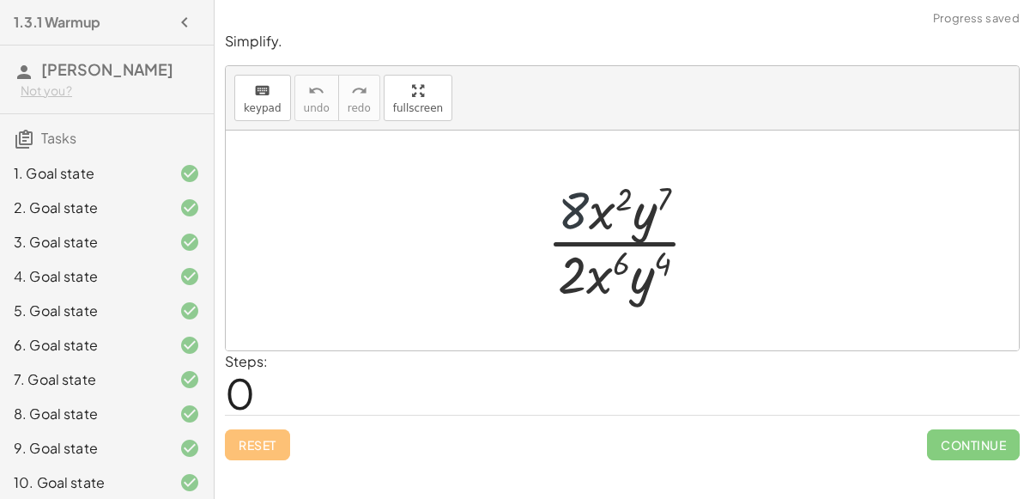
click at [567, 216] on div at bounding box center [629, 240] width 183 height 132
drag, startPoint x: 566, startPoint y: 270, endPoint x: 566, endPoint y: 198, distance: 72.1
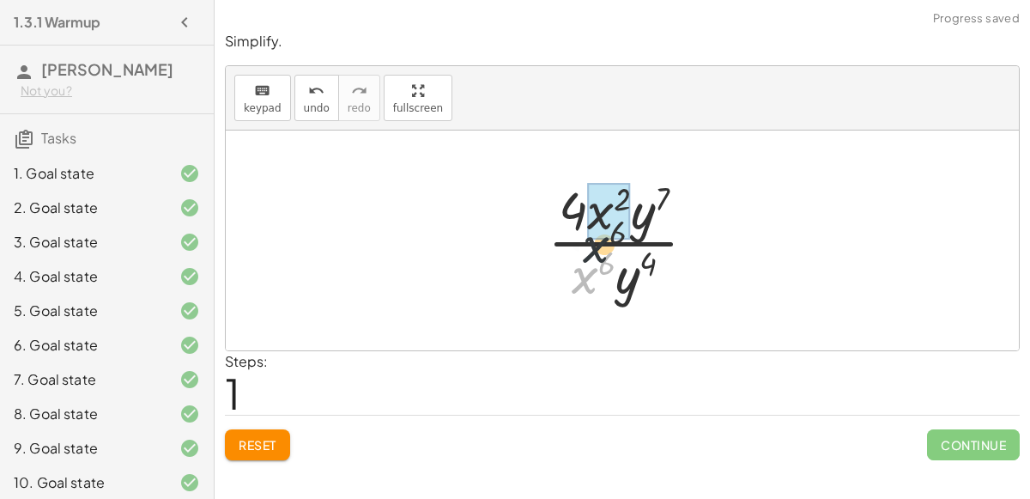
drag, startPoint x: 590, startPoint y: 285, endPoint x: 600, endPoint y: 229, distance: 56.7
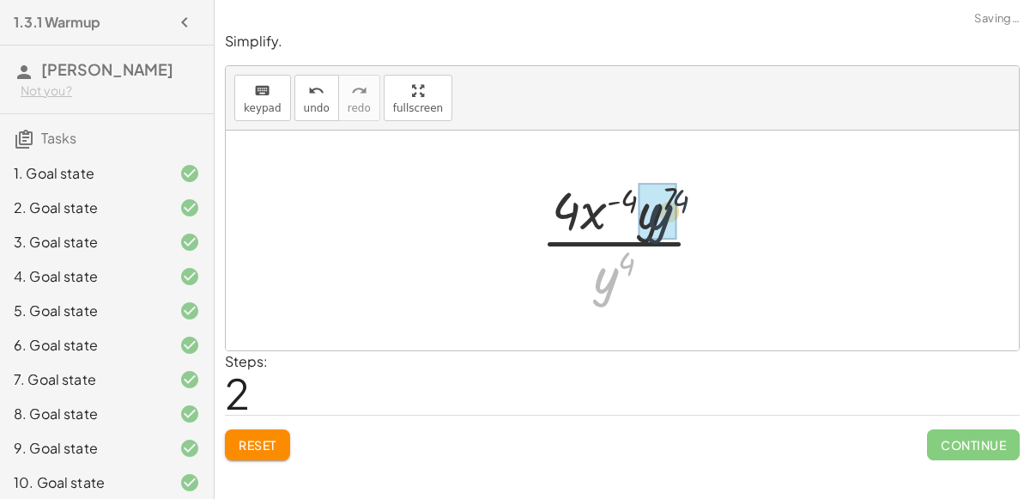
drag, startPoint x: 595, startPoint y: 276, endPoint x: 651, endPoint y: 211, distance: 85.8
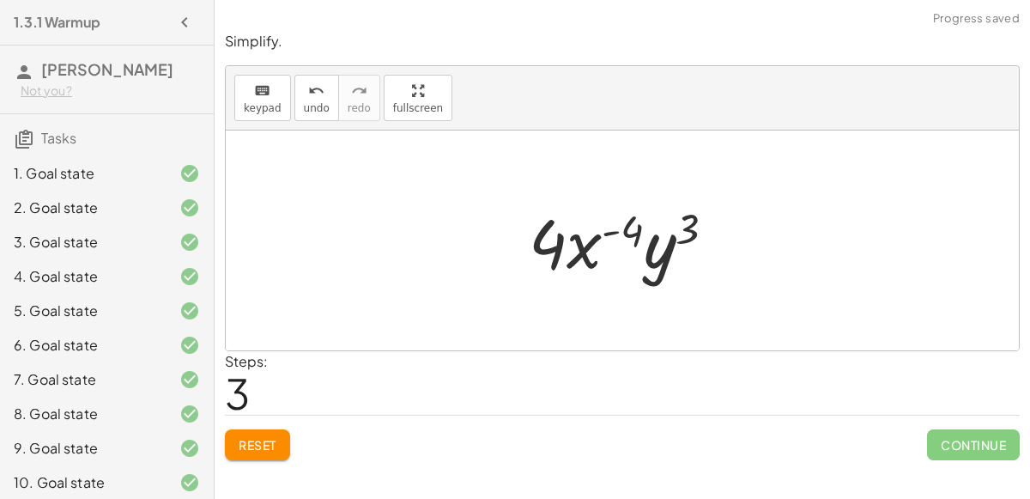
click at [611, 232] on div at bounding box center [629, 241] width 218 height 88
click at [673, 229] on div at bounding box center [629, 241] width 218 height 88
drag, startPoint x: 662, startPoint y: 241, endPoint x: 615, endPoint y: 226, distance: 49.7
click at [615, 226] on div at bounding box center [629, 241] width 218 height 88
click at [294, 98] on button "undo undo" at bounding box center [316, 98] width 45 height 46
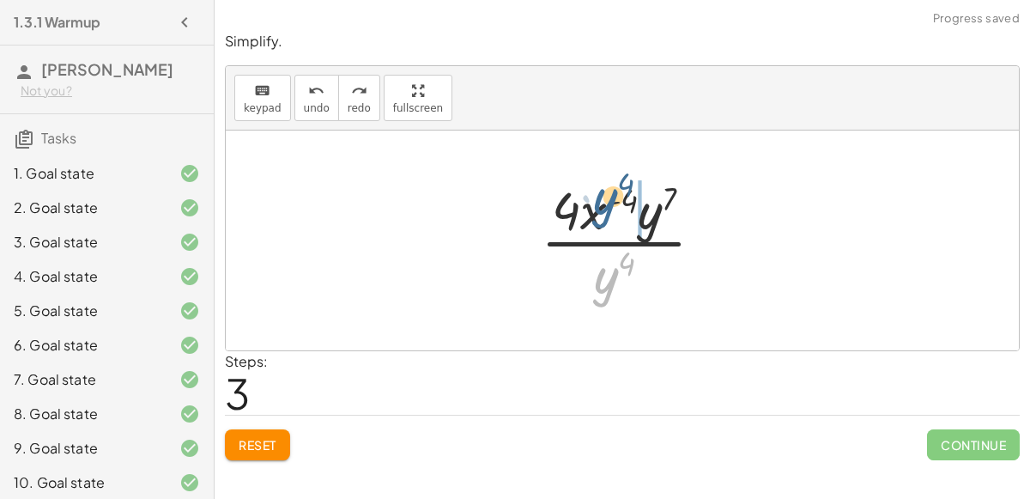
drag, startPoint x: 597, startPoint y: 287, endPoint x: 599, endPoint y: 211, distance: 75.6
click at [599, 211] on div at bounding box center [629, 240] width 194 height 132
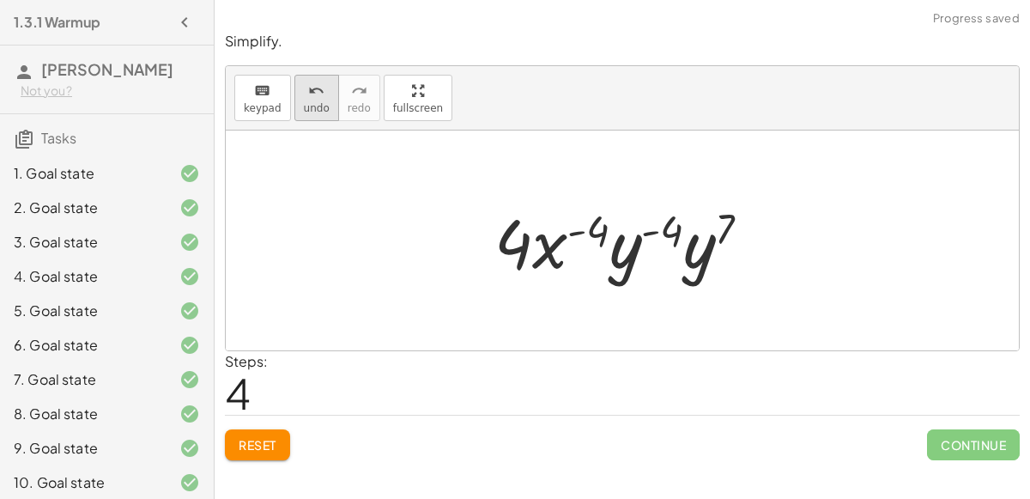
click at [324, 112] on button "undo undo" at bounding box center [316, 98] width 45 height 46
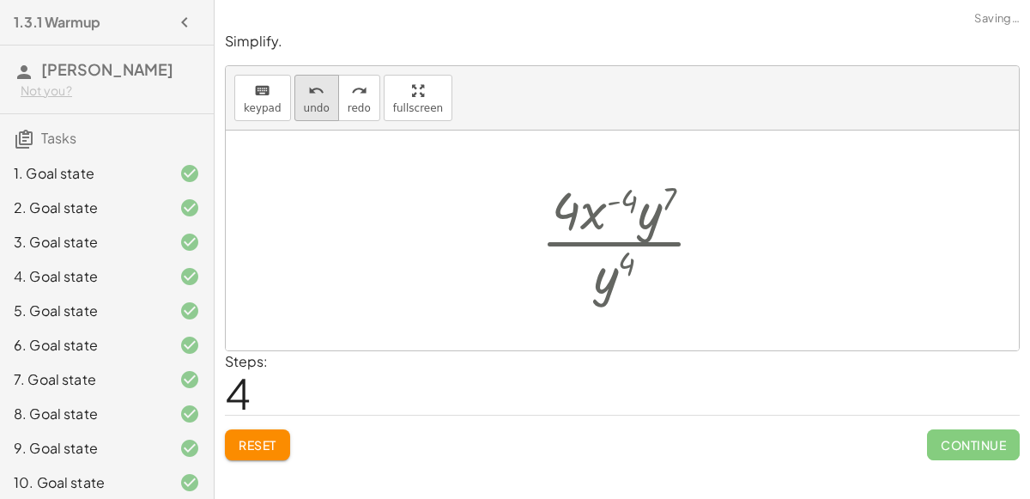
click at [324, 112] on button "undo undo" at bounding box center [316, 98] width 45 height 46
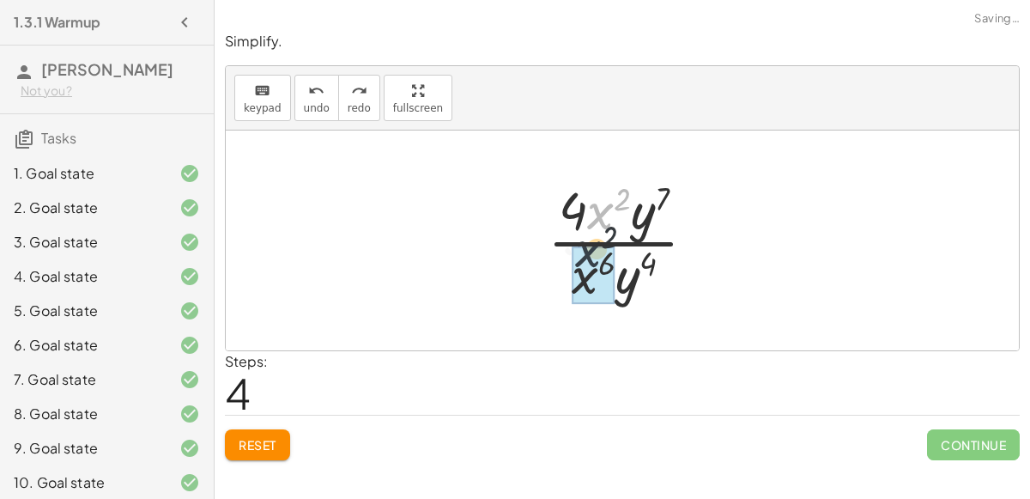
drag, startPoint x: 607, startPoint y: 206, endPoint x: 587, endPoint y: 257, distance: 54.4
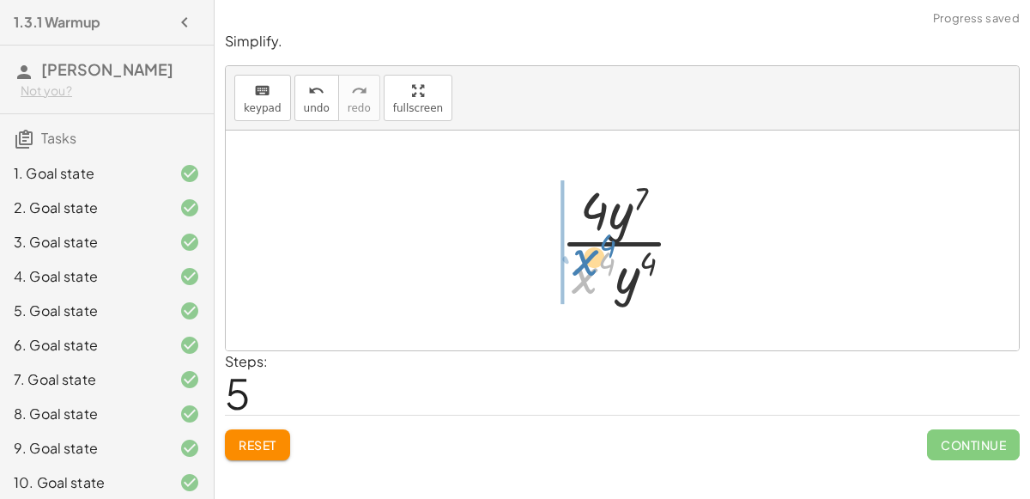
drag, startPoint x: 582, startPoint y: 282, endPoint x: 541, endPoint y: 308, distance: 49.0
click at [541, 308] on div "· 8 · x 2 · y 7 · 2 · x 6 · y 4 · 4 · x 2 · y 7 · x 6 · y 4 · 4 · y 7 · x ( + 6…" at bounding box center [623, 240] width 176 height 141
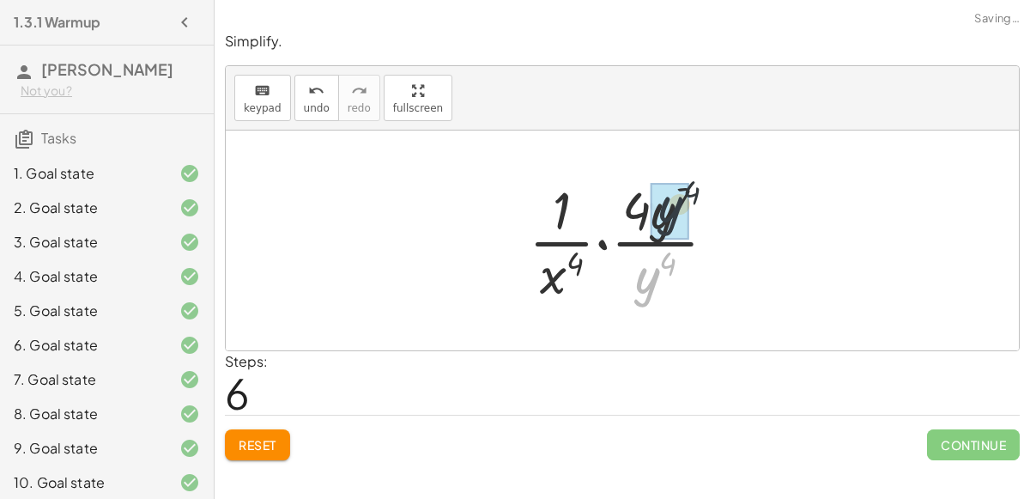
drag, startPoint x: 656, startPoint y: 277, endPoint x: 679, endPoint y: 202, distance: 79.0
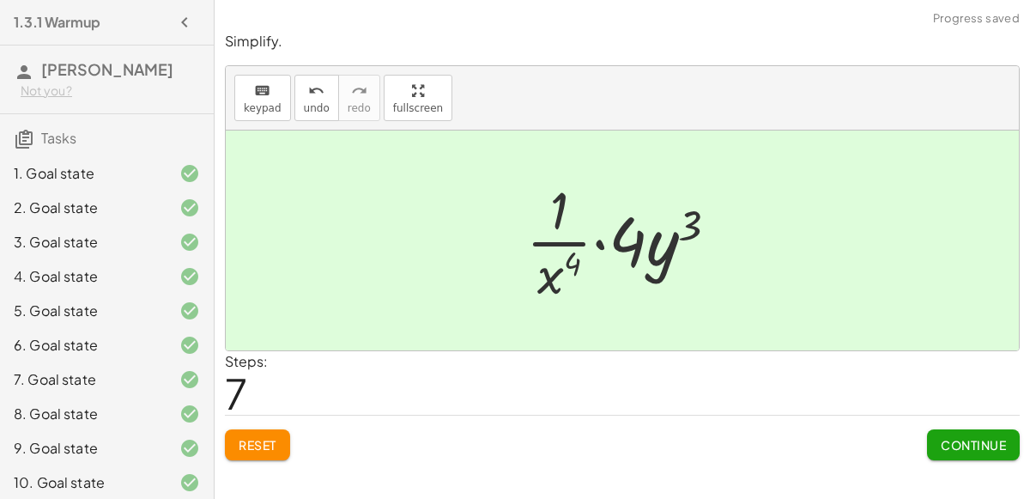
click at [597, 245] on div at bounding box center [629, 240] width 223 height 132
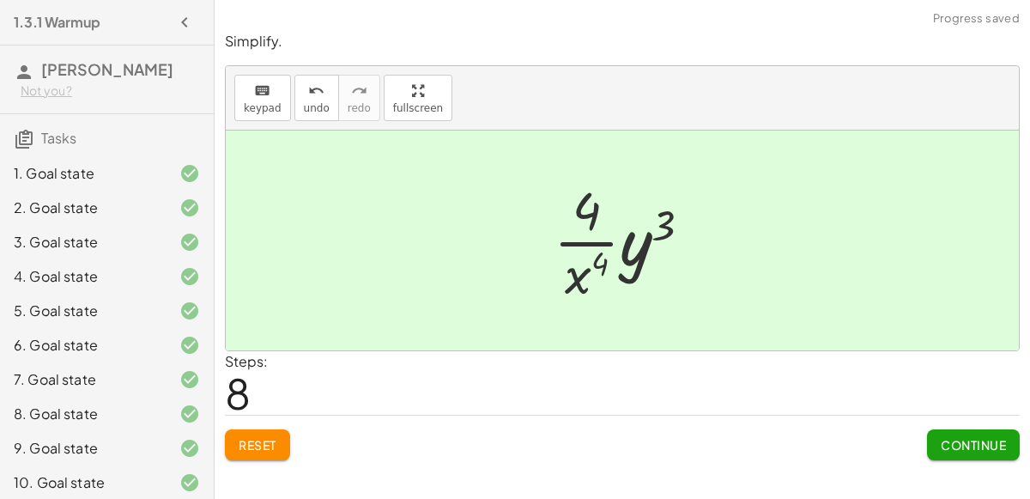
click at [592, 248] on div at bounding box center [629, 240] width 169 height 132
click at [980, 451] on button "Continue" at bounding box center [973, 444] width 93 height 31
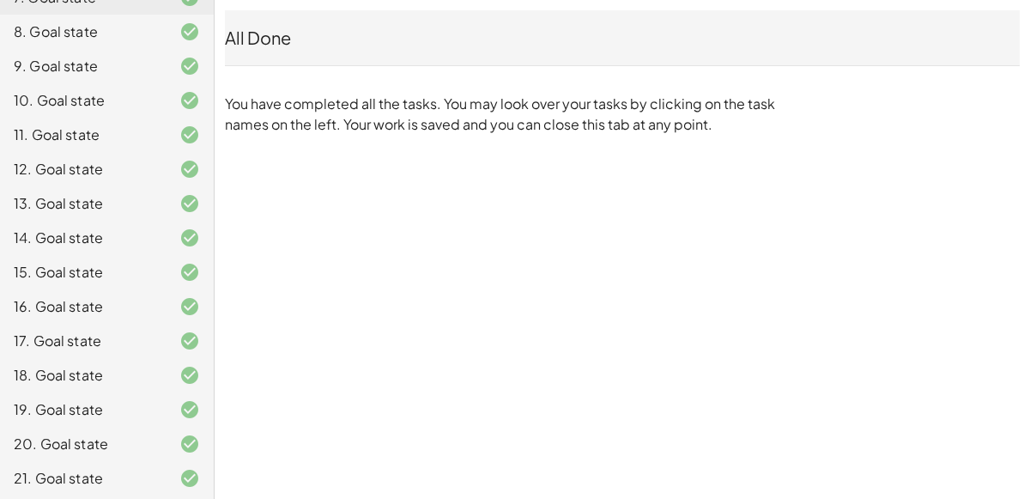
scroll to position [384, 0]
